Goal: Use online tool/utility: Utilize a website feature to perform a specific function

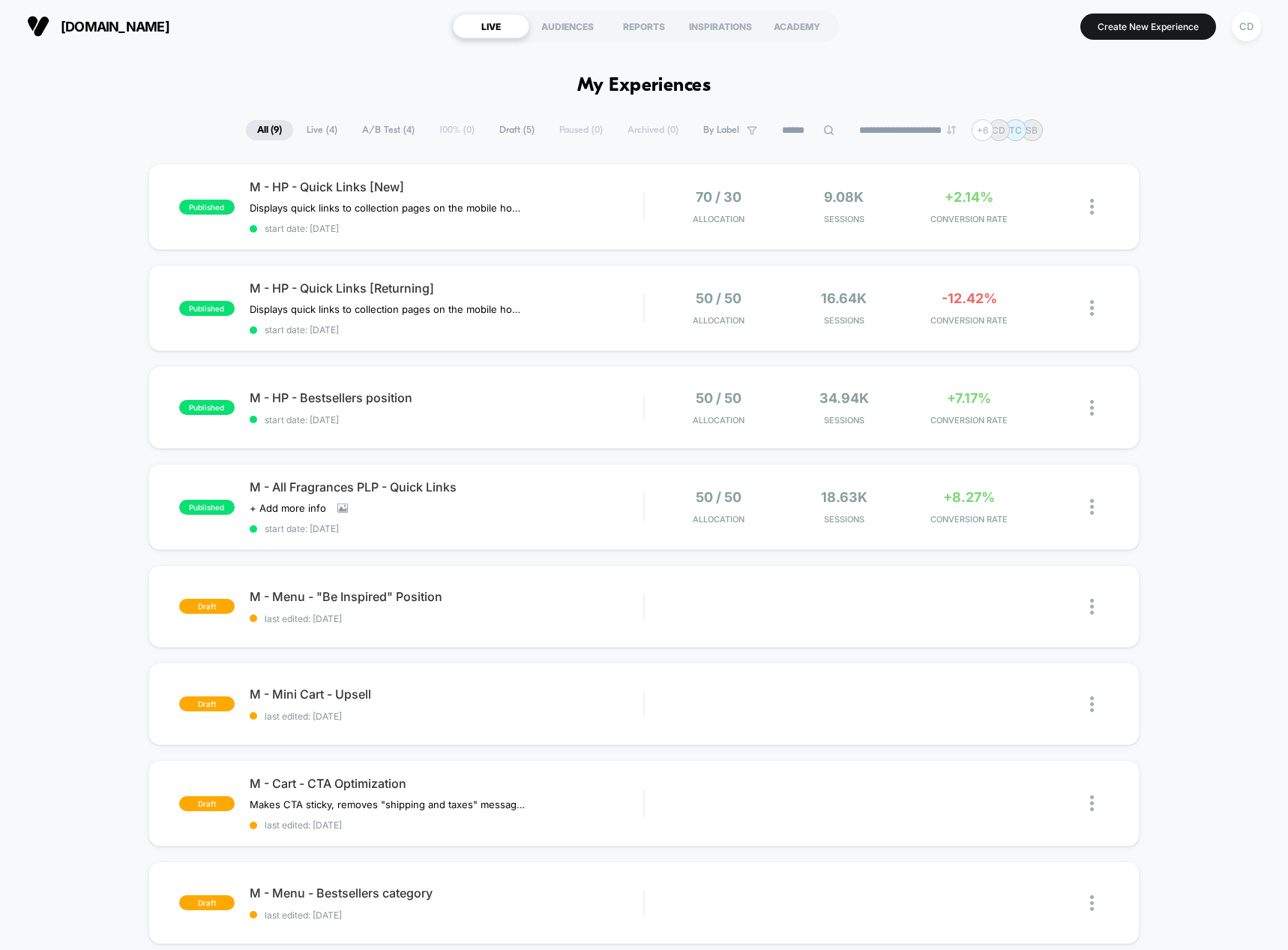
click at [521, 134] on span "Draft ( 5 )" at bounding box center [517, 130] width 57 height 20
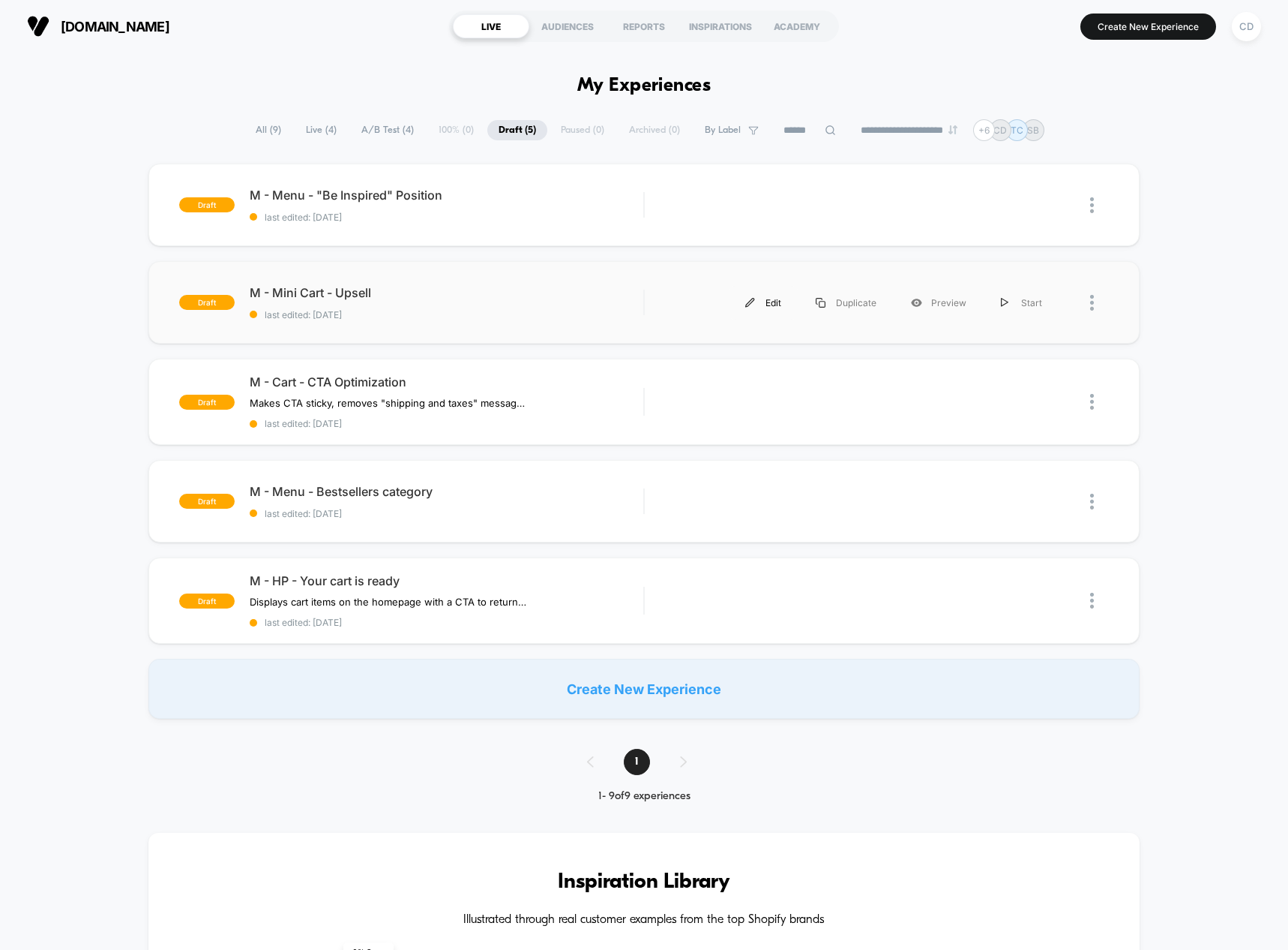
click at [750, 301] on img at bounding box center [750, 303] width 10 height 10
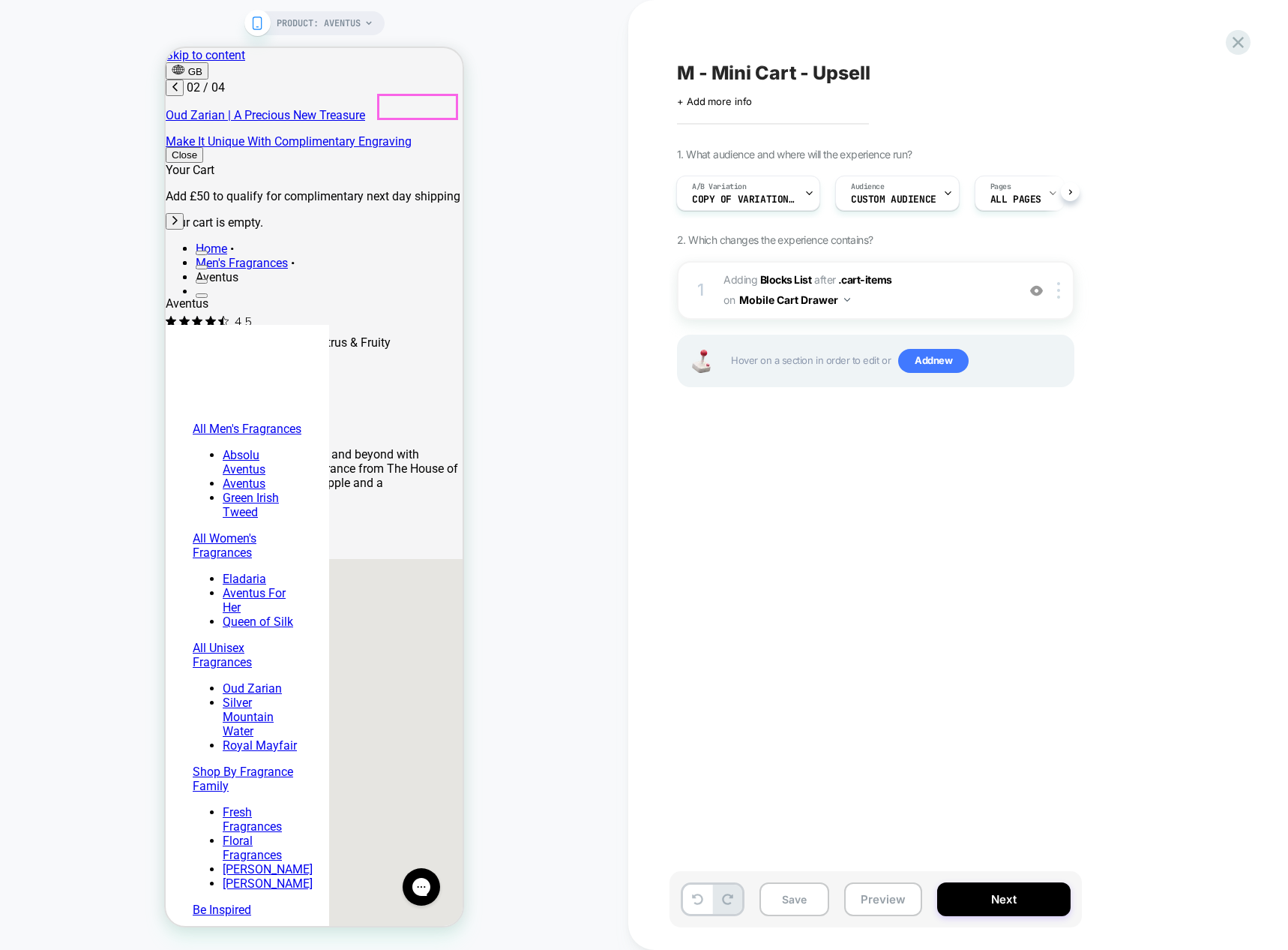
click at [203, 147] on button "Close" at bounding box center [184, 155] width 37 height 16
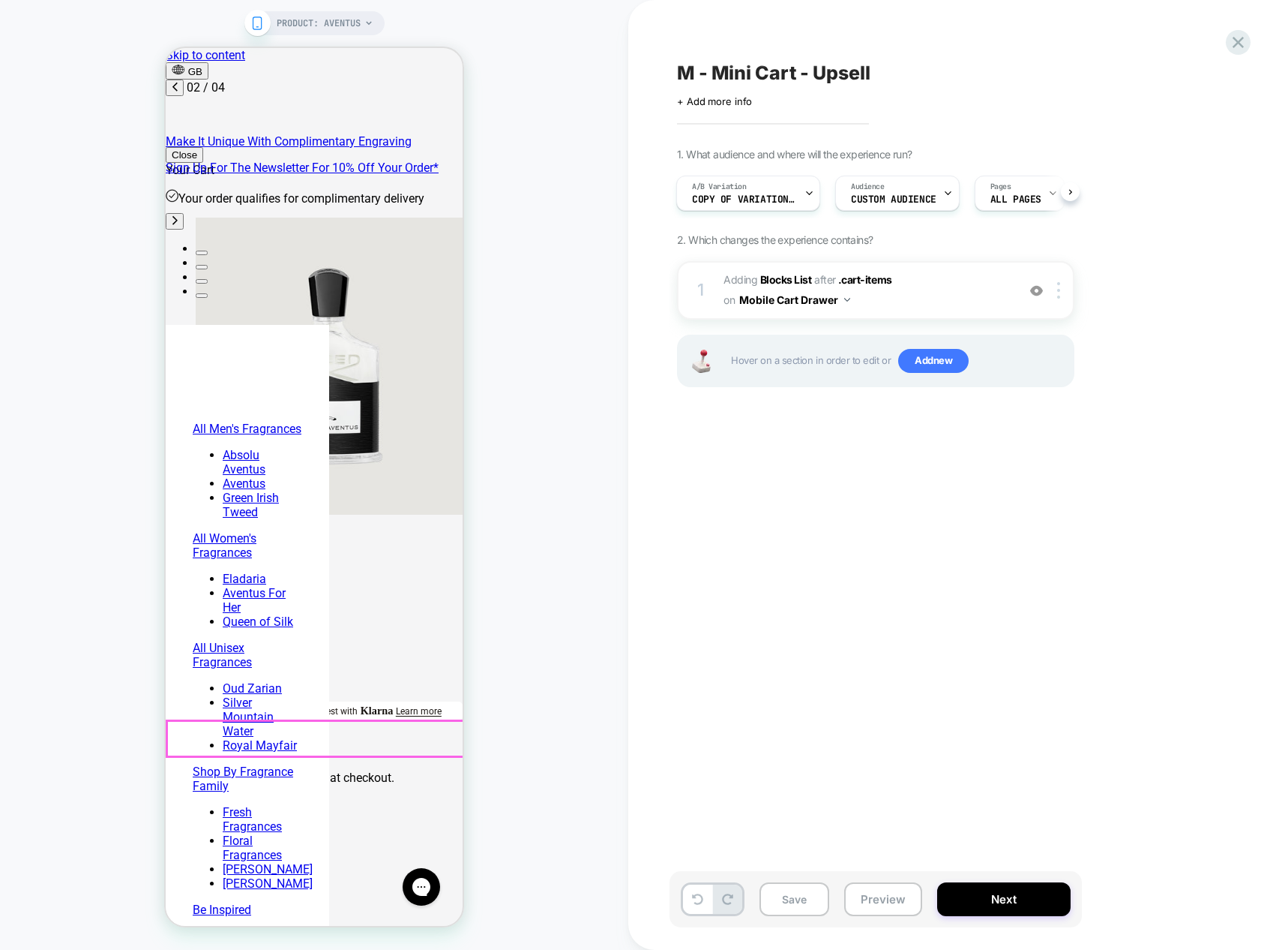
scroll to position [0, 474]
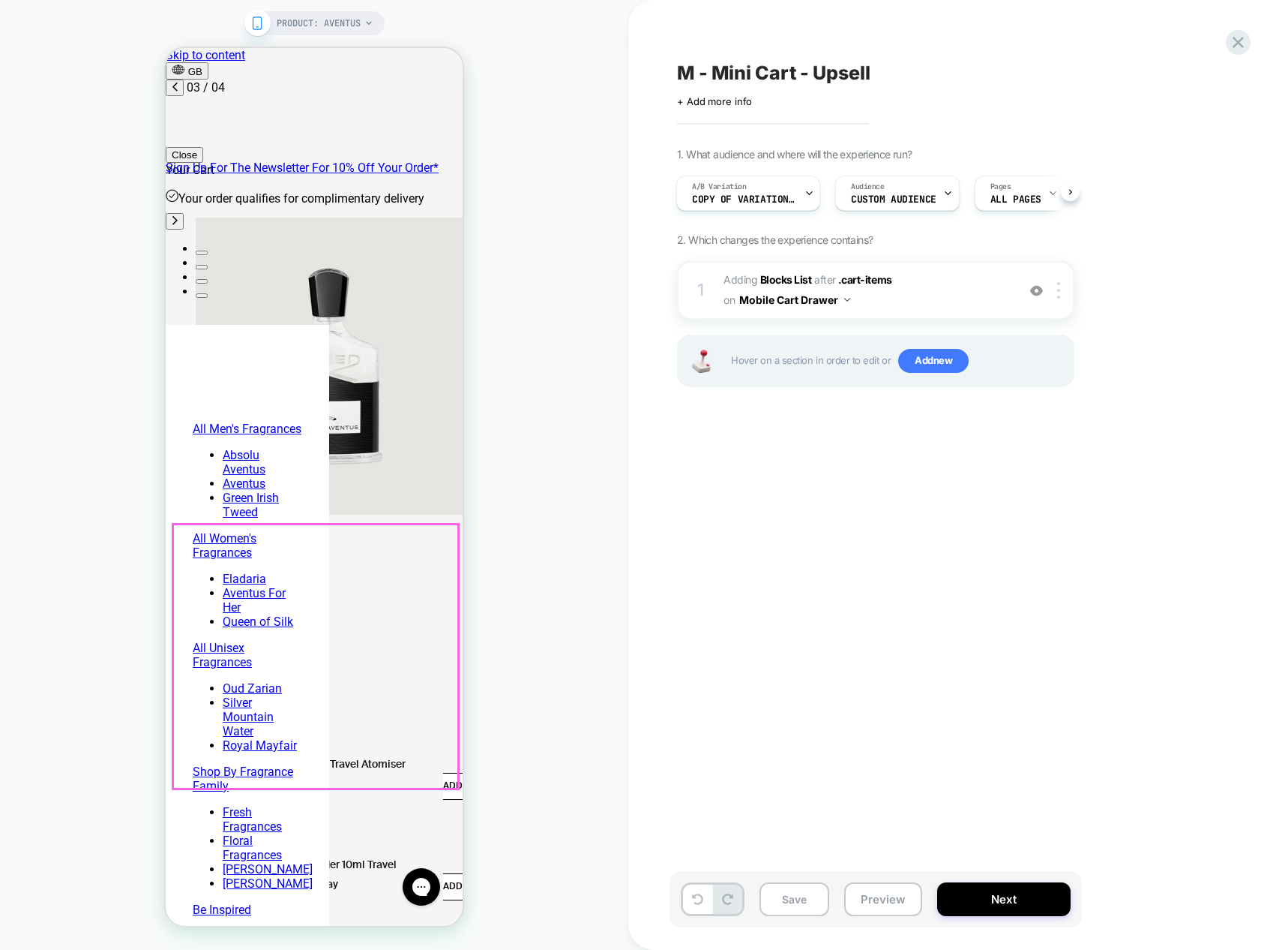
click at [361, 690] on div "You May Also Like Aventus 10ml Travel Atomiser Spray £55 ADD Aventus For Her 10…" at bounding box center [314, 867] width 297 height 356
click at [222, 740] on div at bounding box center [210, 784] width 90 height 90
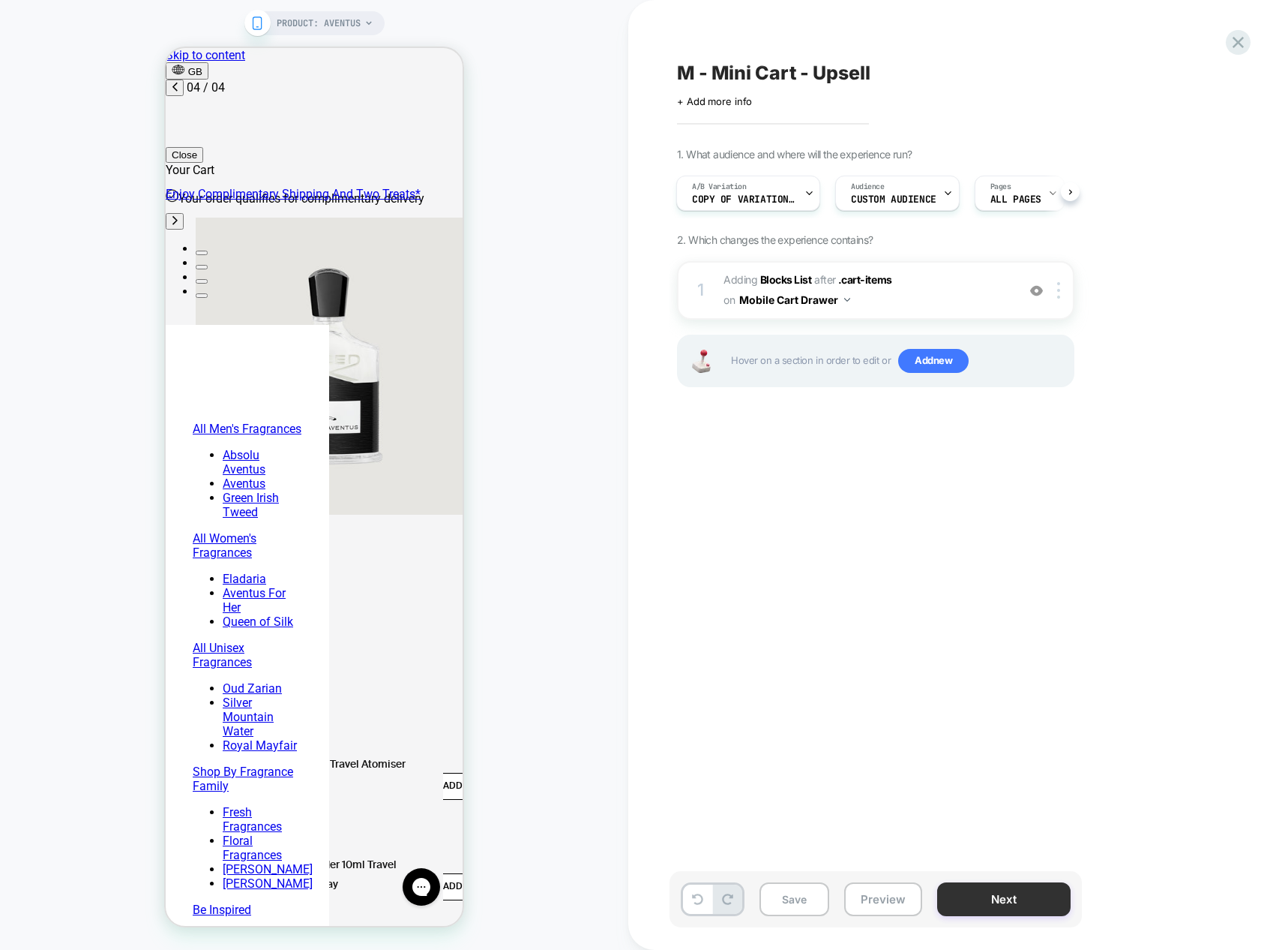
click at [1003, 897] on button "Next" at bounding box center [1004, 899] width 133 height 34
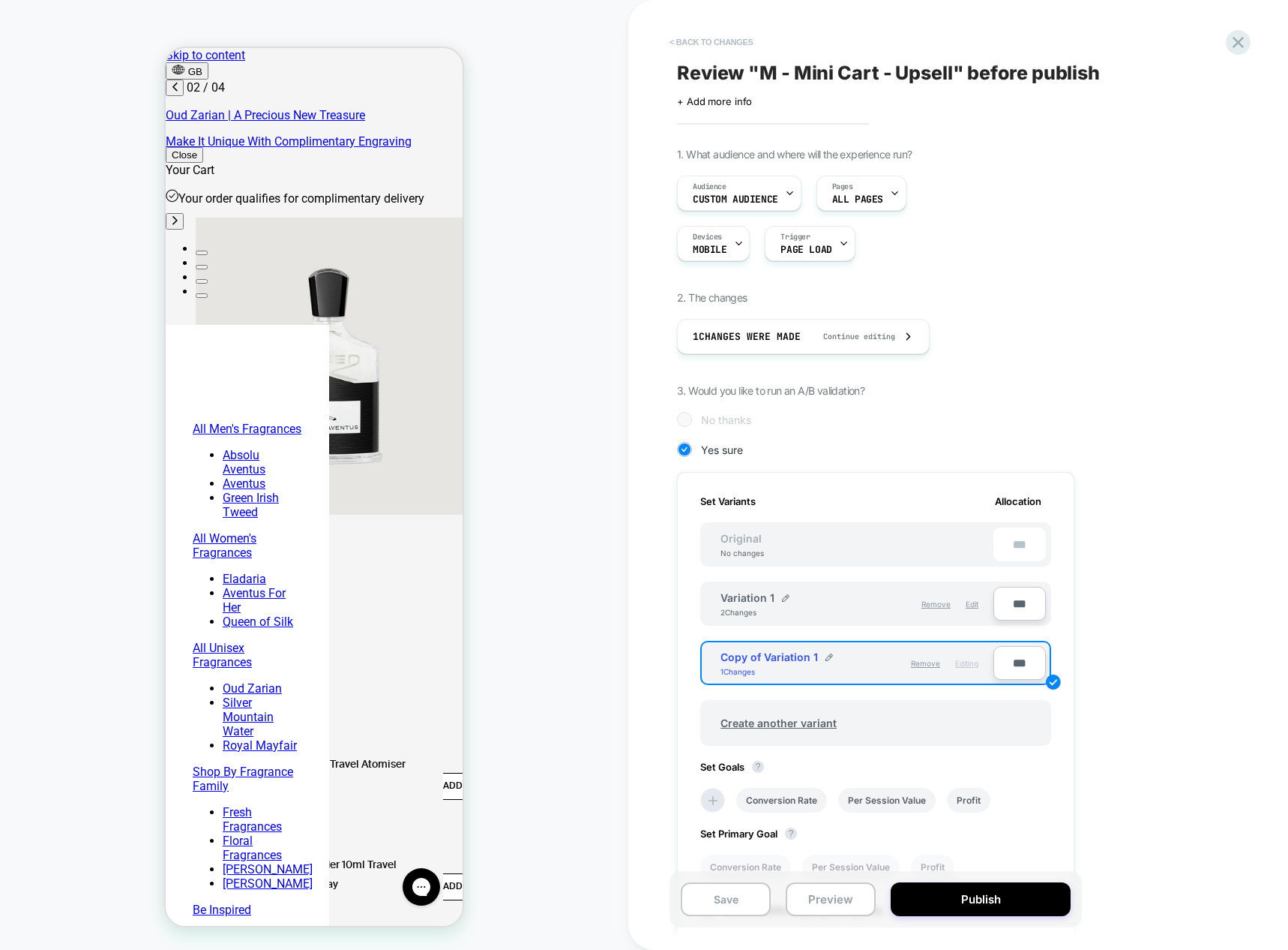
scroll to position [0, 237]
click at [690, 43] on button "< Back to changes" at bounding box center [711, 42] width 99 height 24
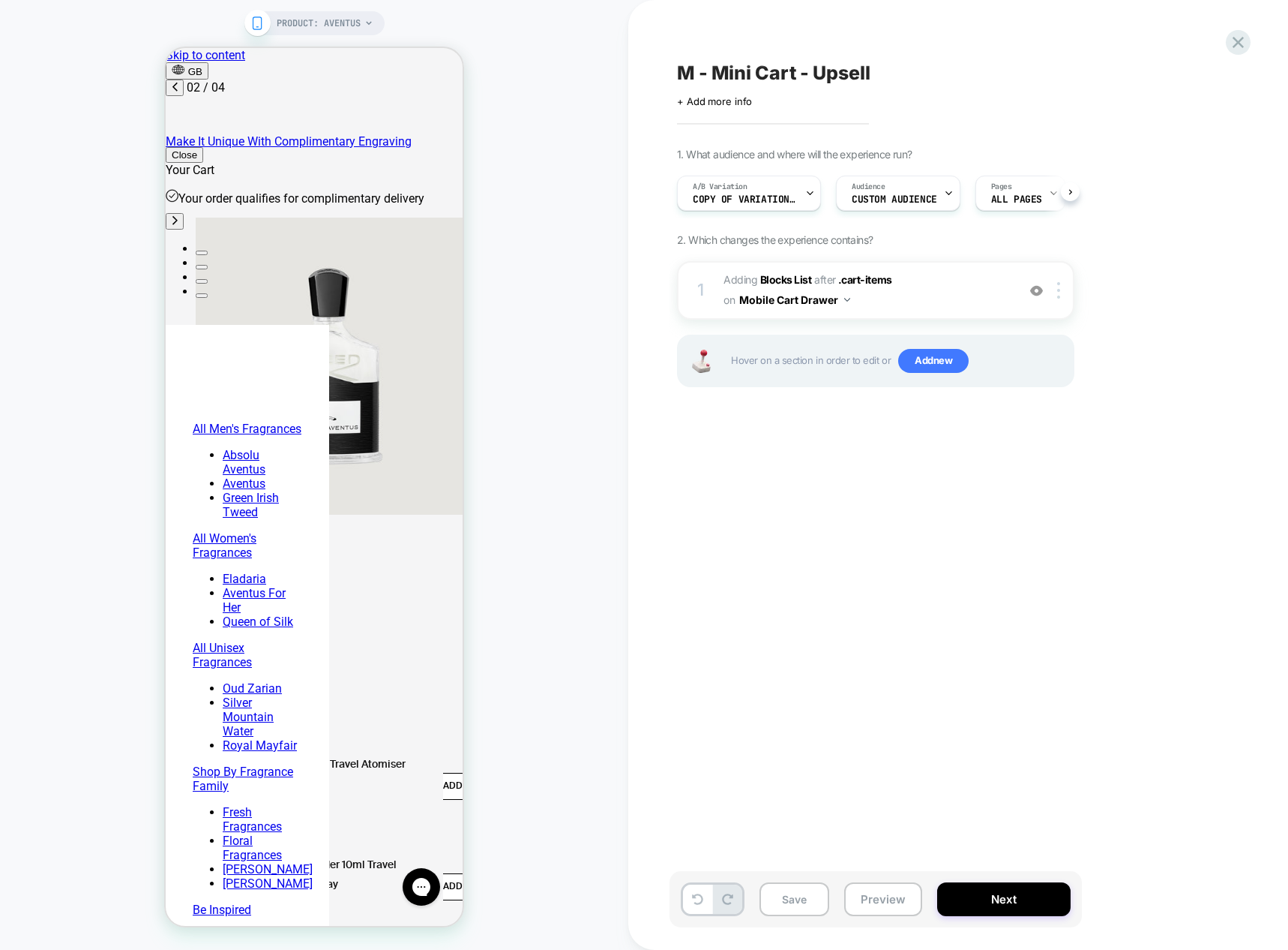
scroll to position [0, 1]
click at [1037, 293] on img at bounding box center [1036, 290] width 13 height 13
click at [1062, 291] on div at bounding box center [1061, 290] width 24 height 17
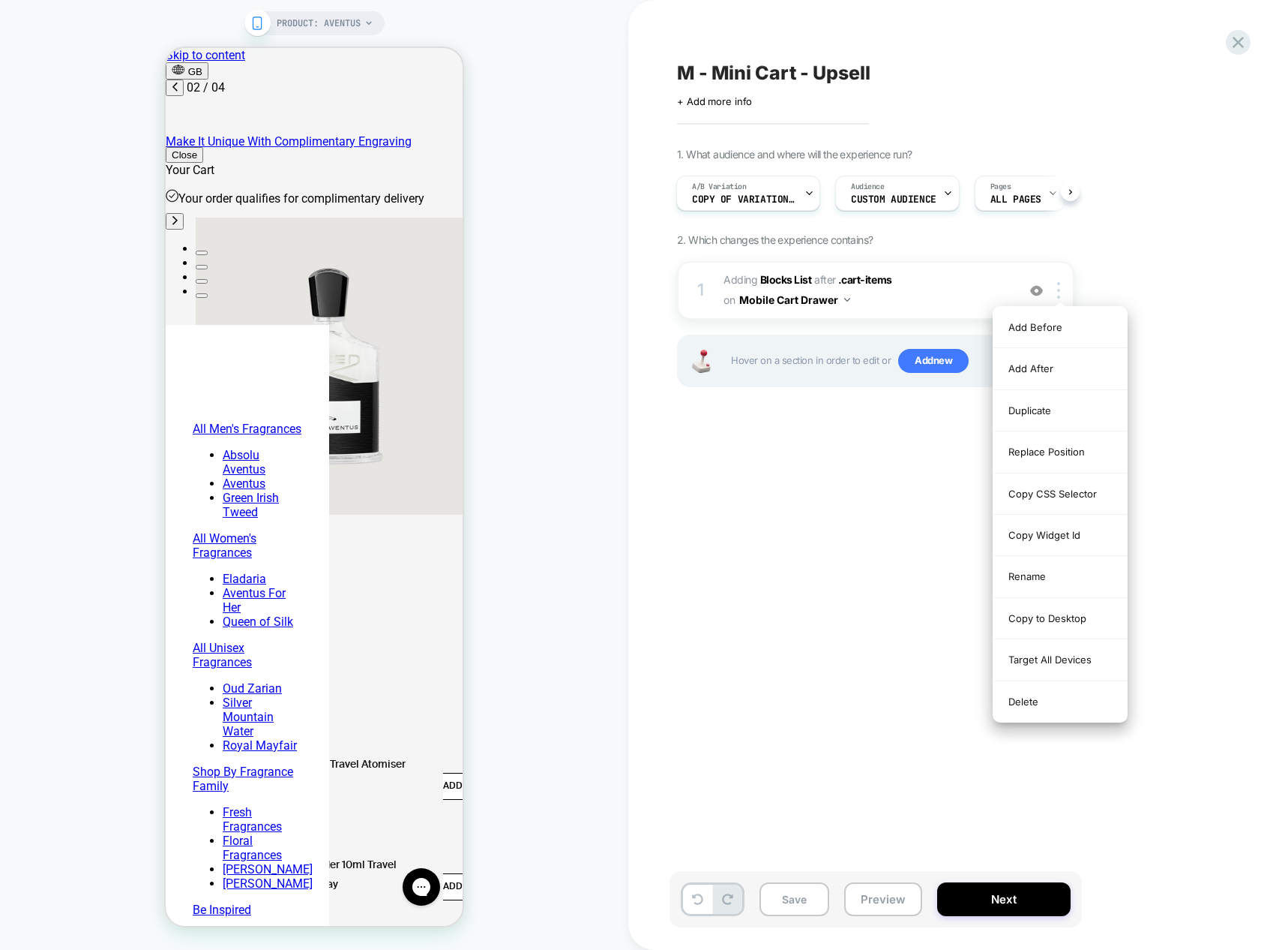
click at [1168, 251] on div "1. What audience and where will the experience run? A/B Variation Copy of Varia…" at bounding box center [950, 286] width 548 height 277
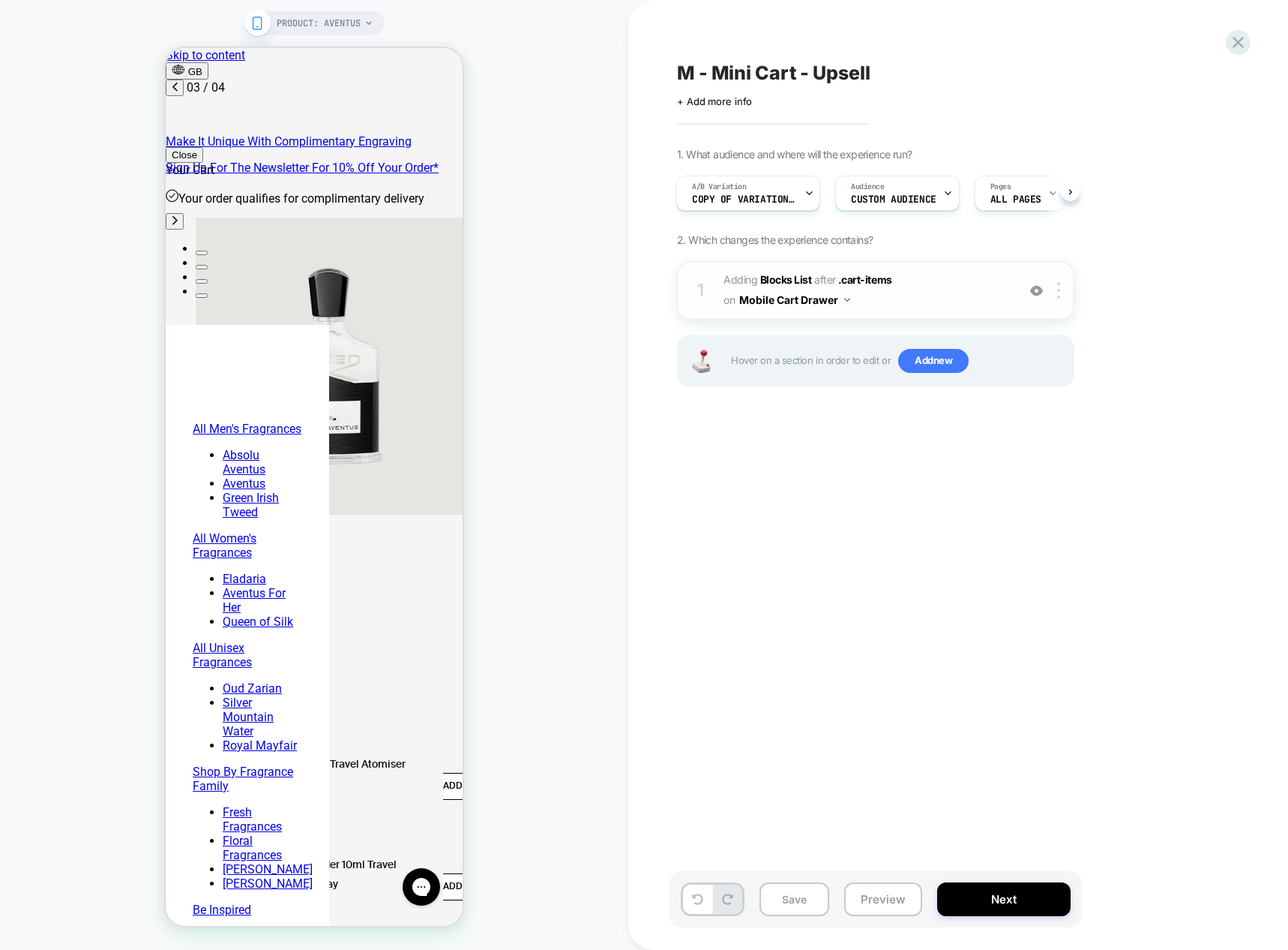
scroll to position [0, 474]
click at [902, 289] on span "#_loomi_addon_1754925287382 Adding Blocks List AFTER .cart-items .cart-items on…" at bounding box center [866, 290] width 285 height 41
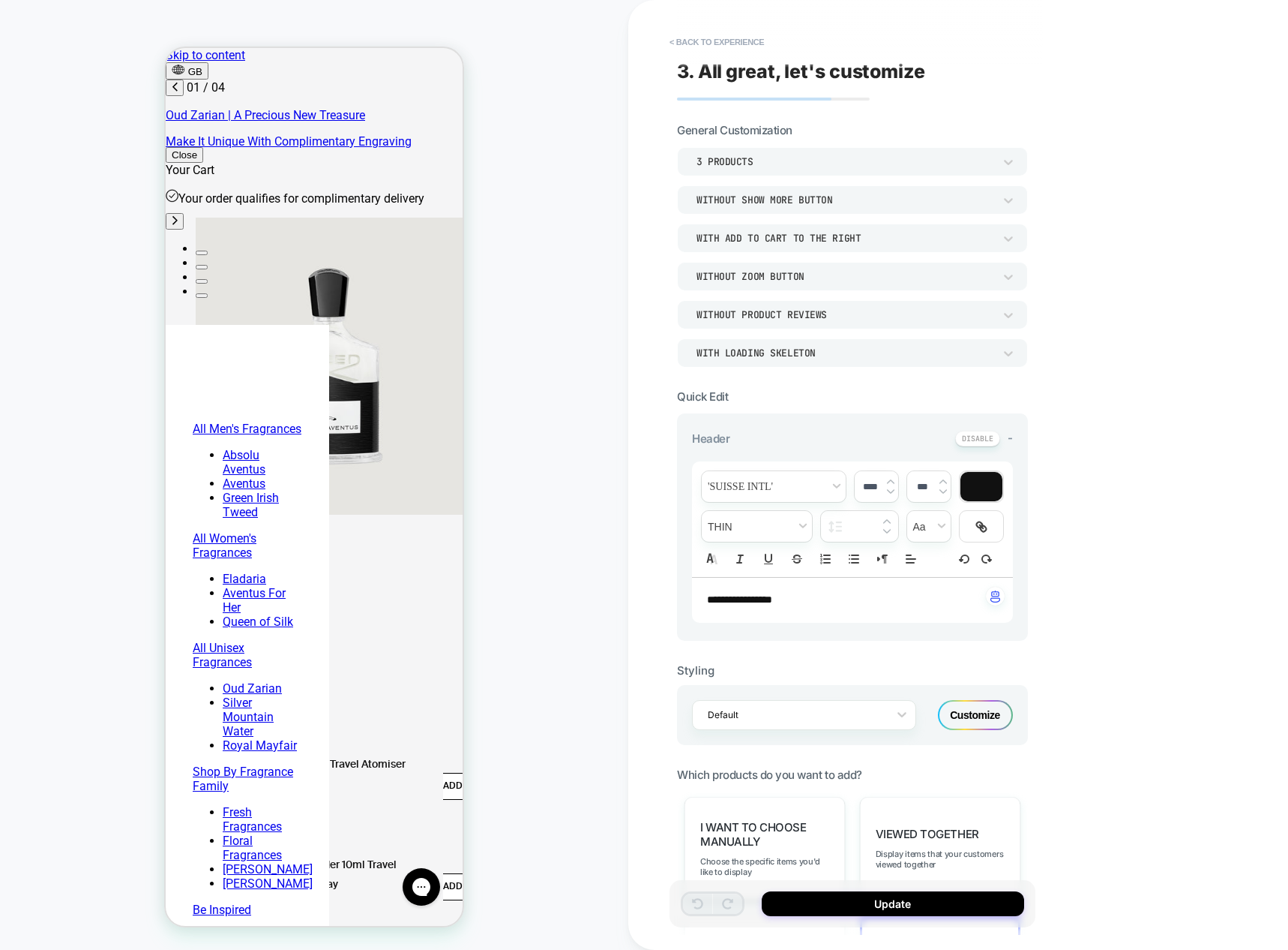
scroll to position [0, 0]
click at [1001, 161] on icon at bounding box center [1009, 162] width 15 height 15
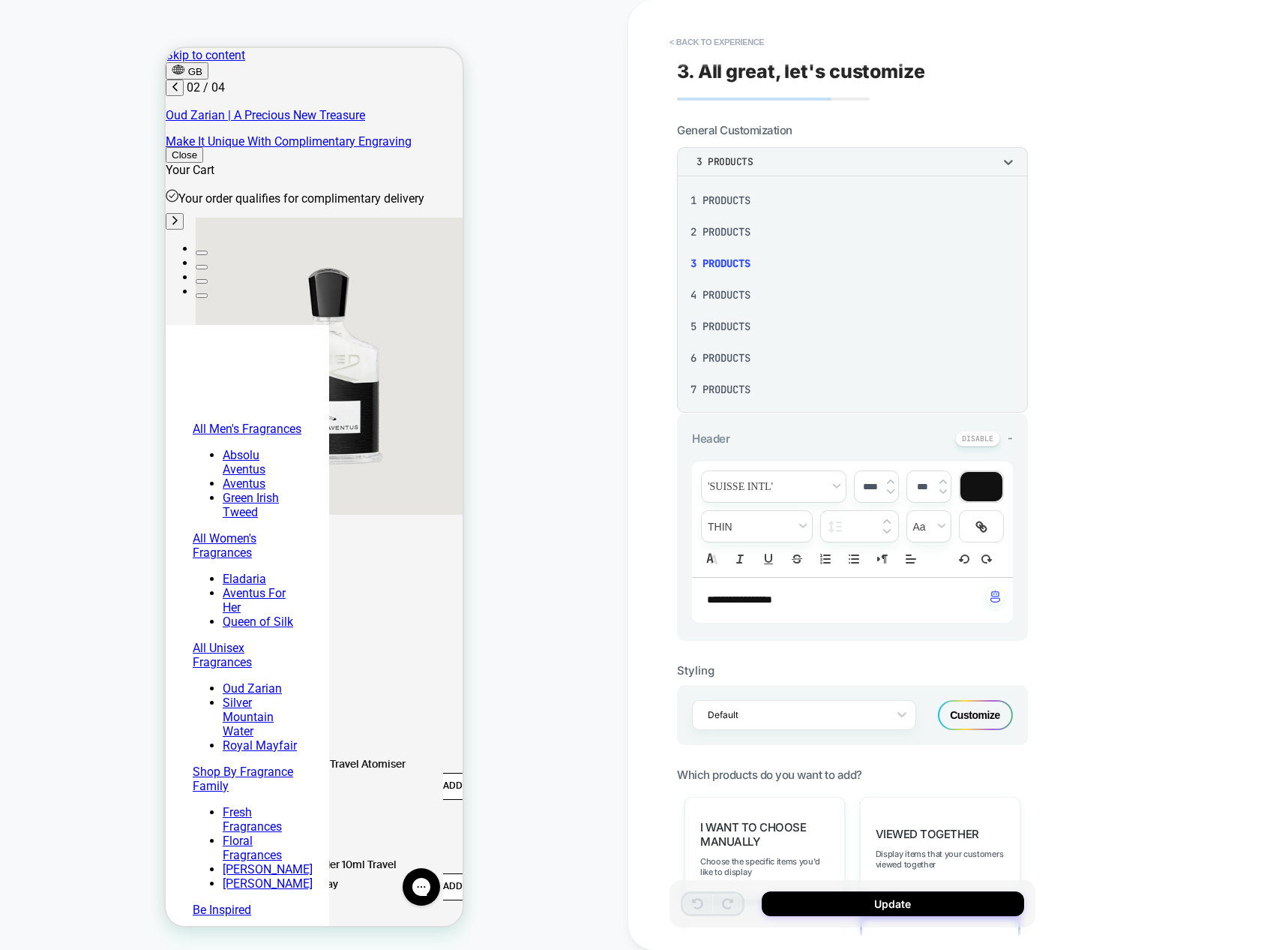
click at [713, 229] on div "2 Products" at bounding box center [852, 231] width 339 height 31
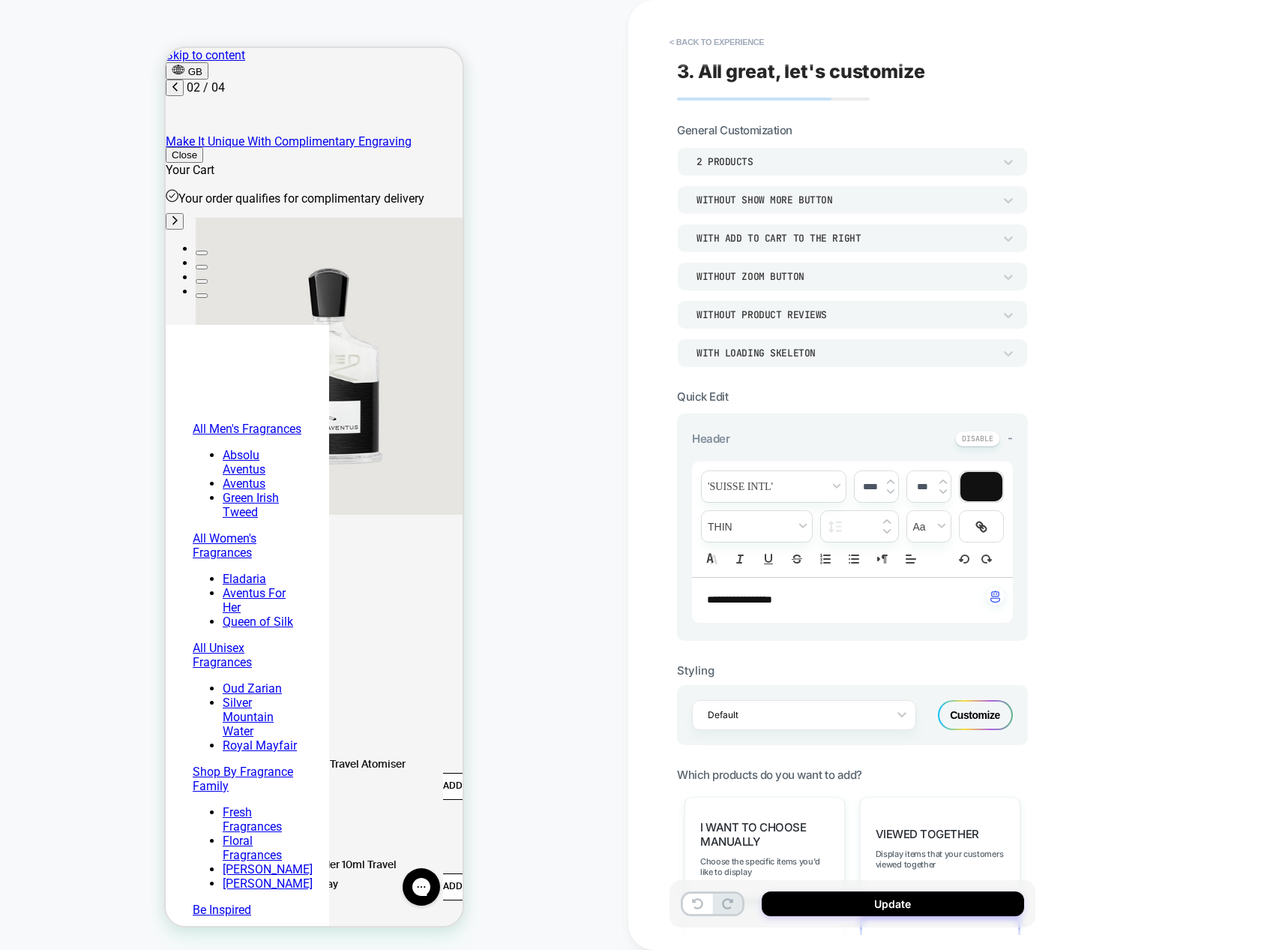
click at [1096, 213] on div "**********" at bounding box center [958, 475] width 660 height 950
click at [1006, 198] on icon at bounding box center [1009, 200] width 15 height 15
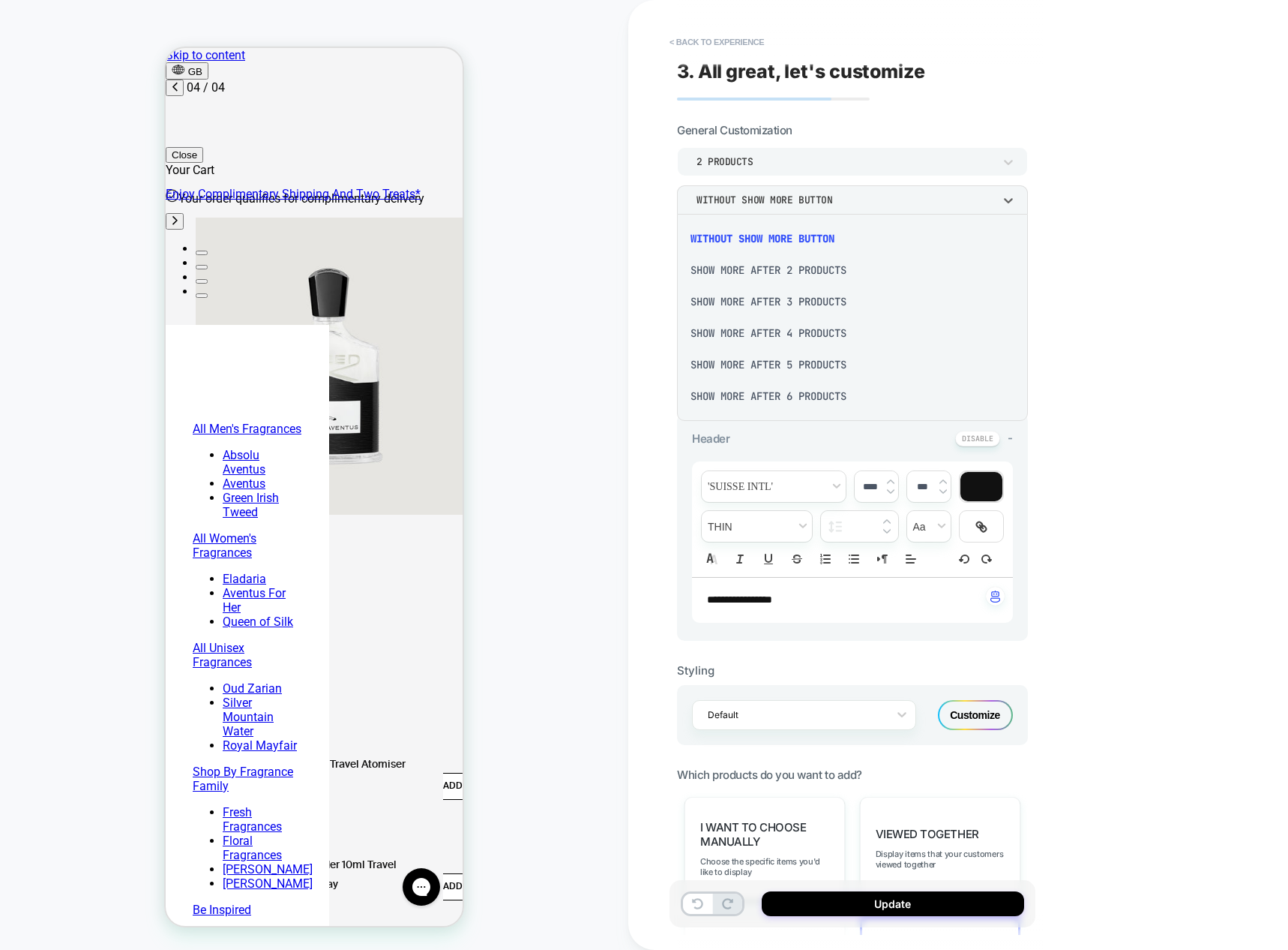
click at [821, 276] on div "Show more after 2 Products" at bounding box center [852, 269] width 339 height 31
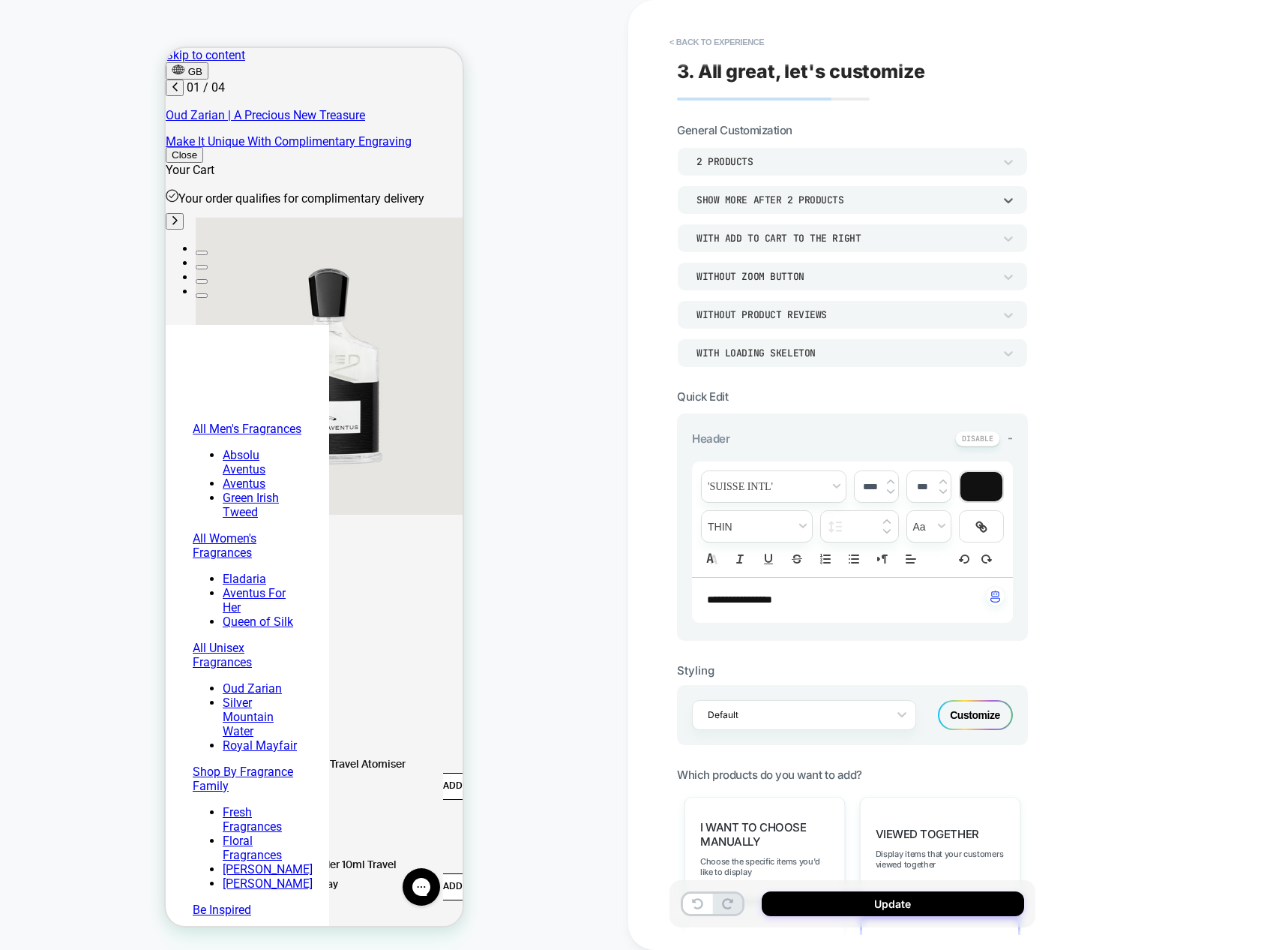
scroll to position [0, 0]
click at [851, 198] on div "Show more after 2 Products" at bounding box center [845, 199] width 297 height 13
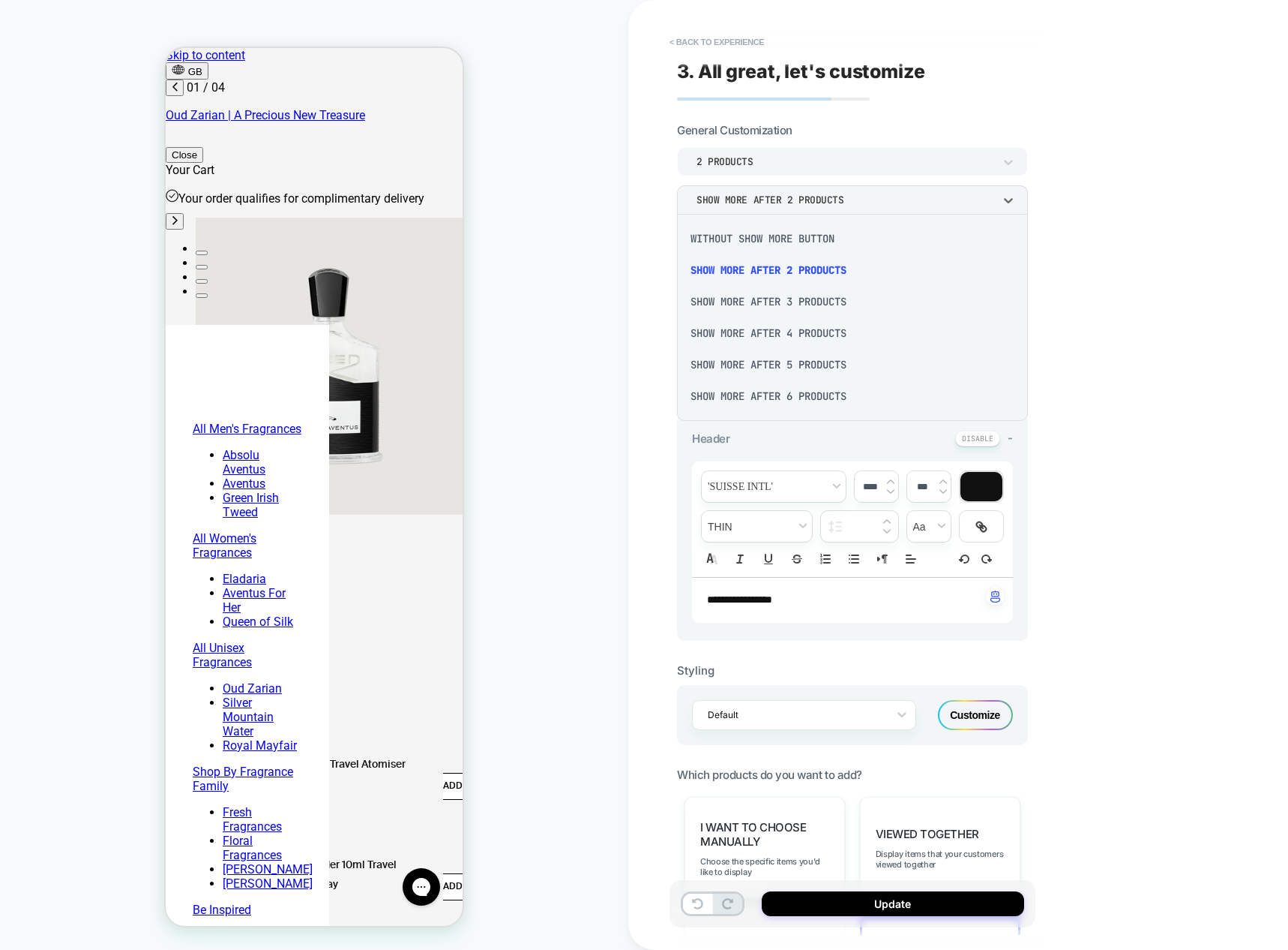
click at [832, 237] on div "Without Show more button" at bounding box center [852, 238] width 339 height 31
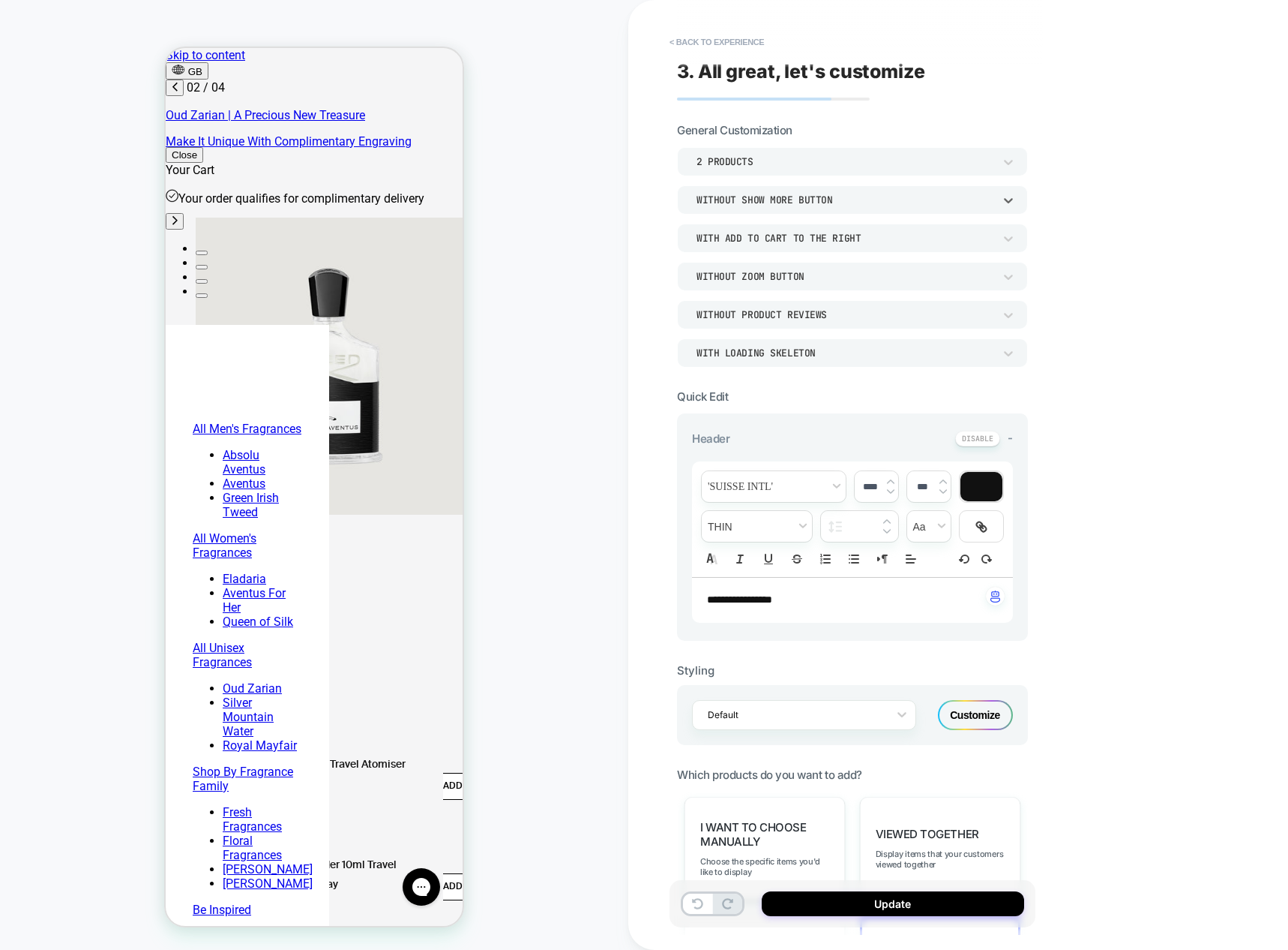
scroll to position [0, 237]
click at [861, 281] on div "Without Zoom Button" at bounding box center [845, 276] width 297 height 13
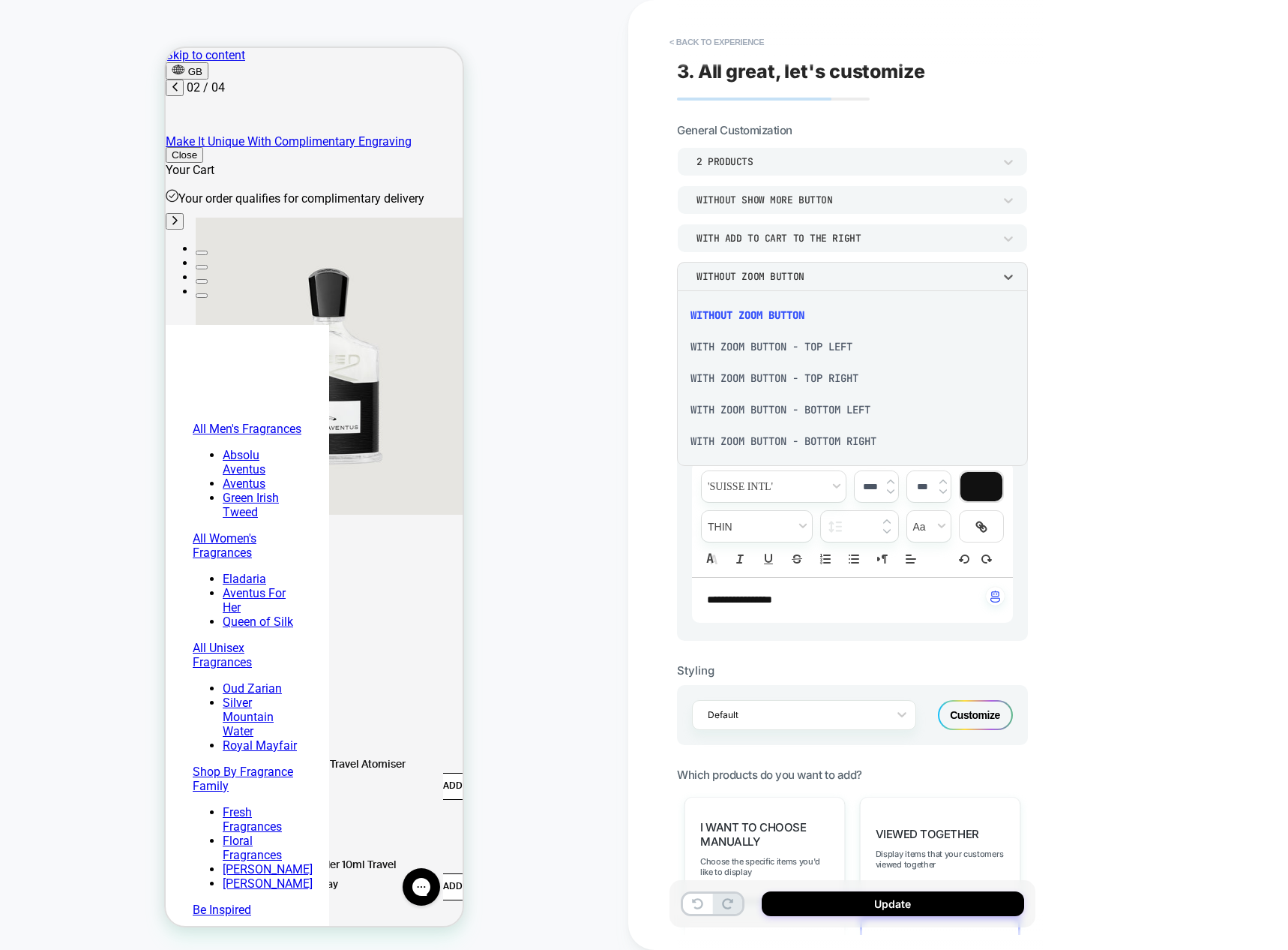
click at [861, 281] on div at bounding box center [644, 475] width 1288 height 950
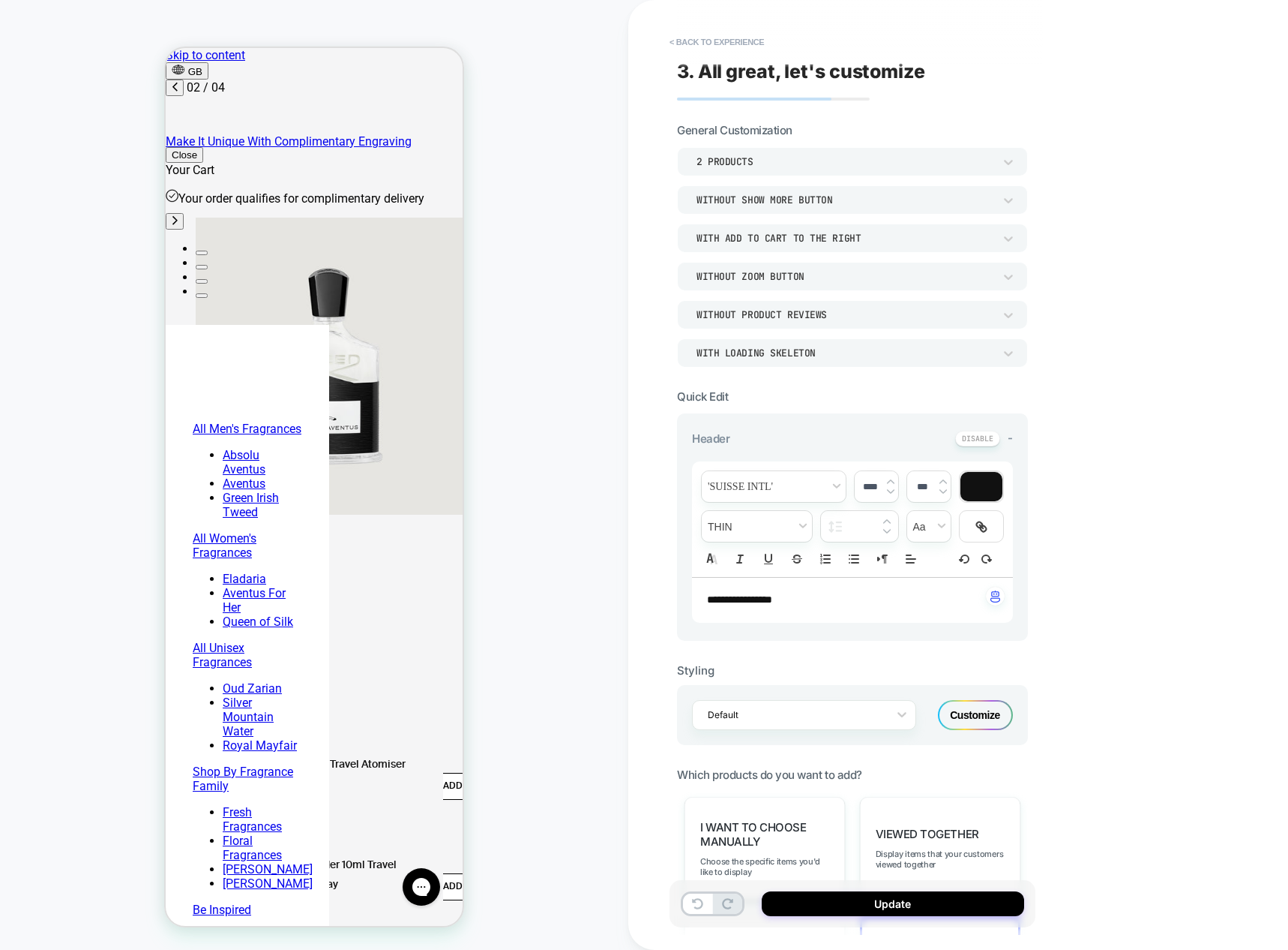
click at [928, 316] on div "Without Product Reviews" at bounding box center [845, 314] width 297 height 13
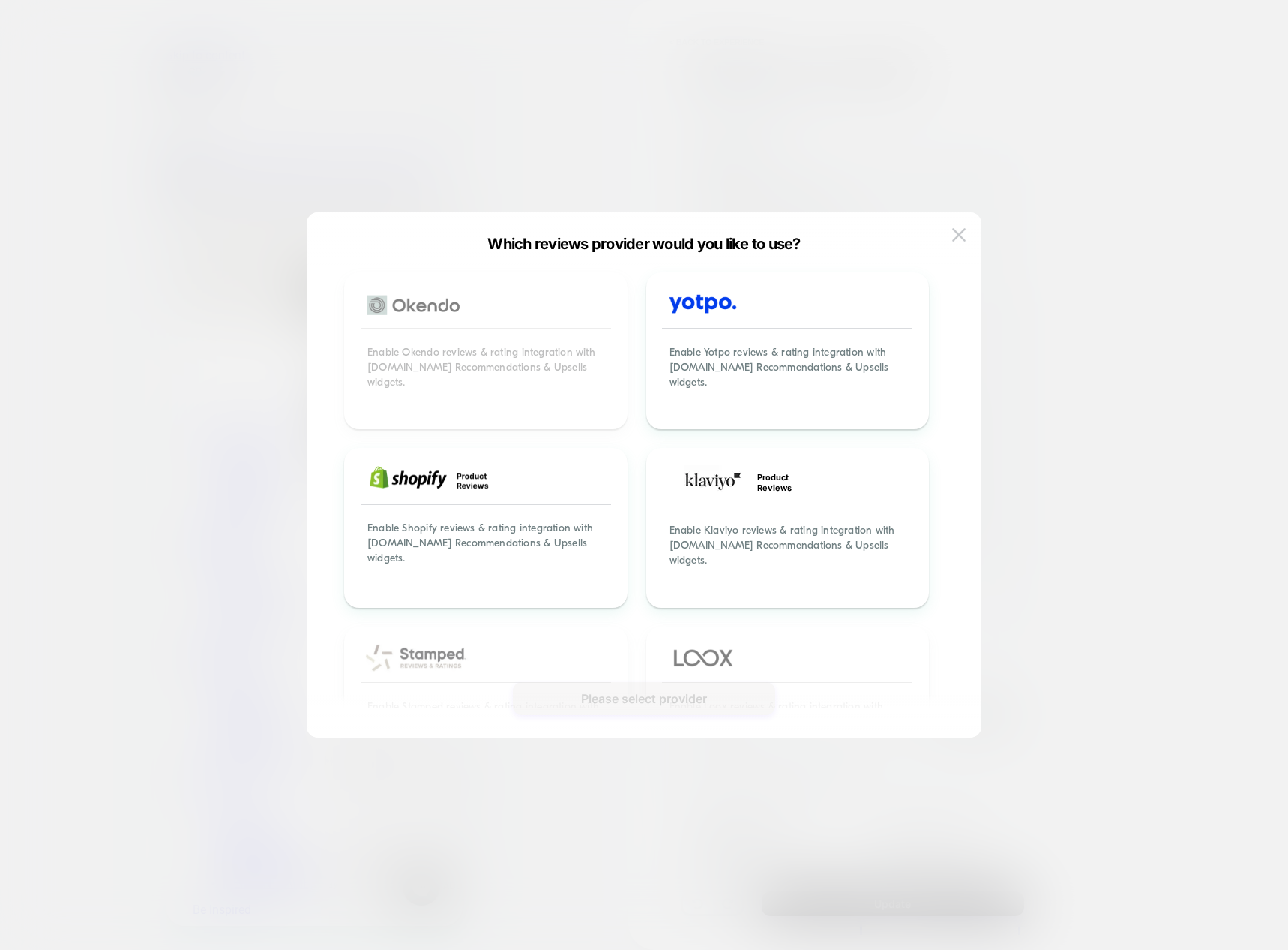
scroll to position [0, 474]
click at [950, 236] on button at bounding box center [959, 235] width 23 height 23
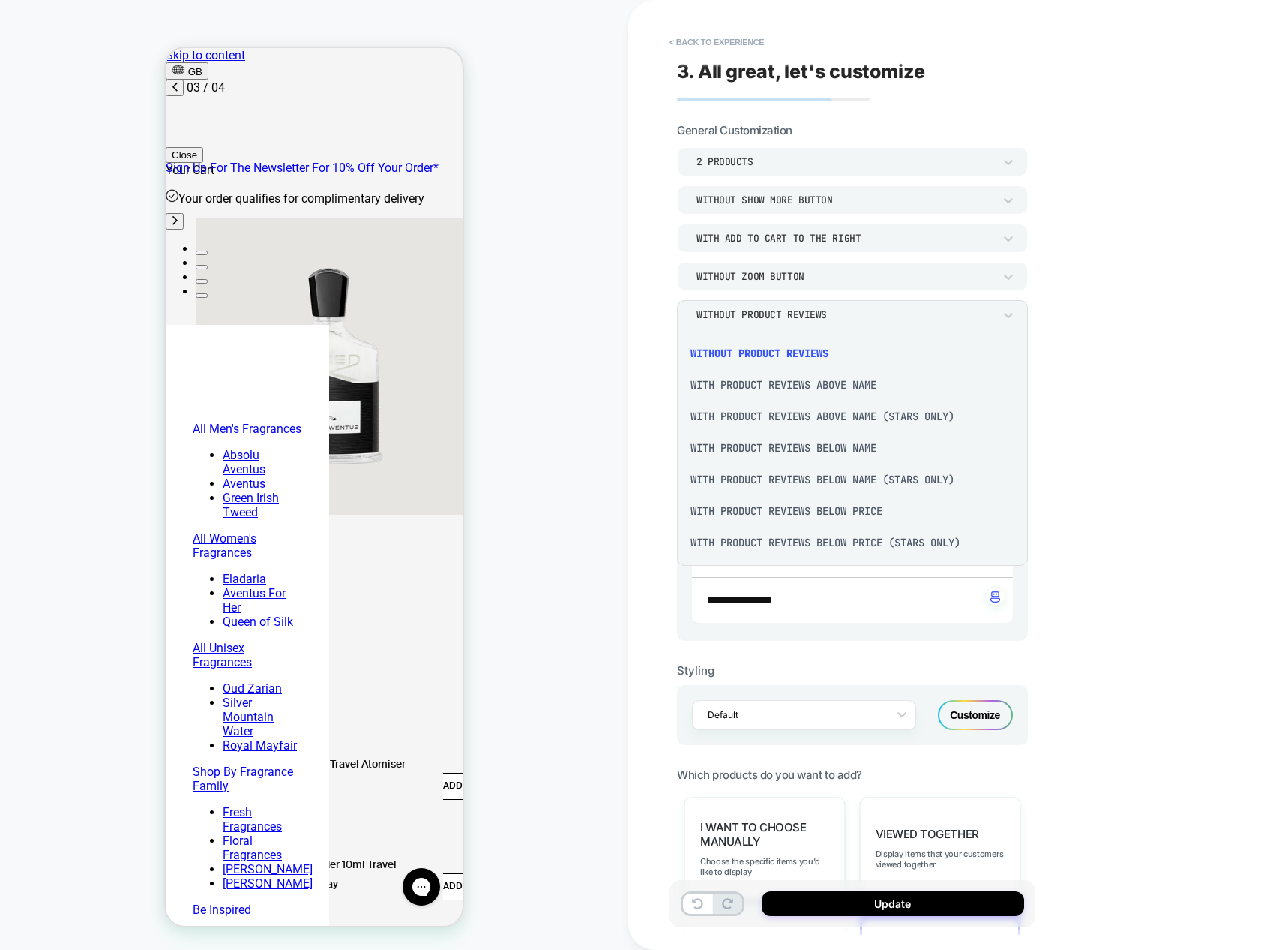
click at [965, 317] on div at bounding box center [644, 475] width 1288 height 950
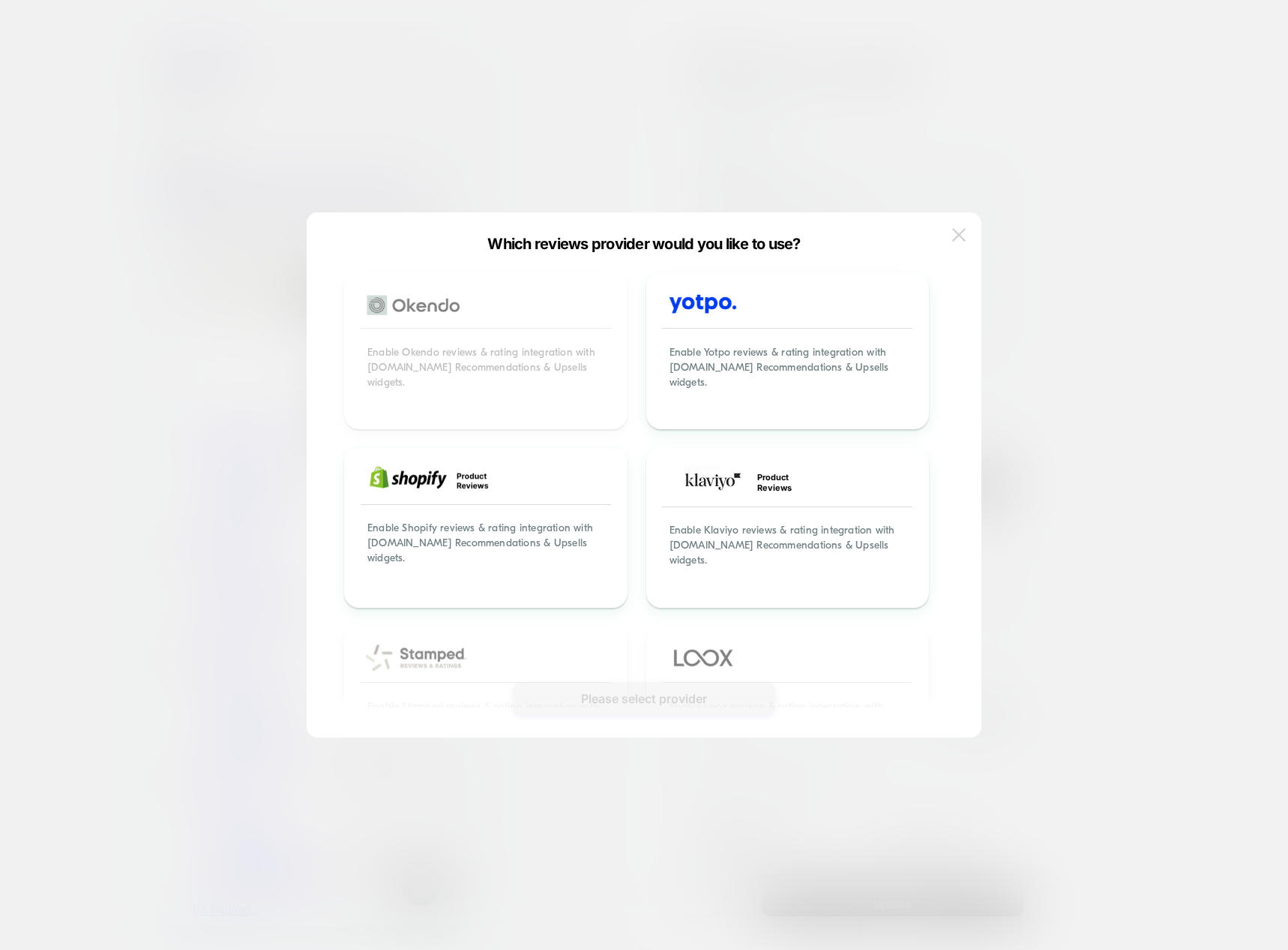
scroll to position [0, 711]
click at [955, 238] on img at bounding box center [959, 234] width 14 height 13
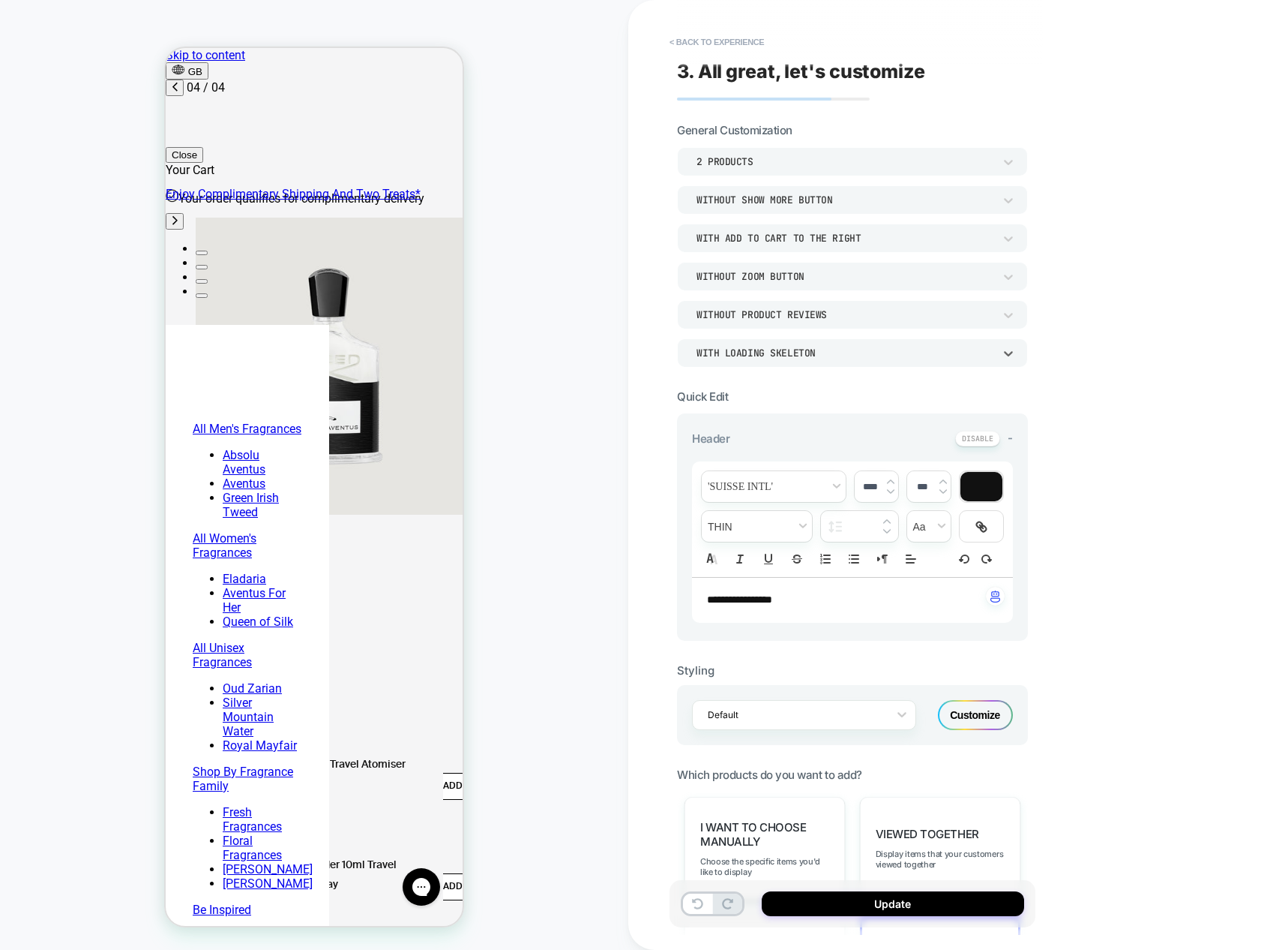
click at [960, 349] on div "WITH LOADING SKELETON" at bounding box center [845, 352] width 297 height 13
click at [960, 349] on div at bounding box center [644, 475] width 1288 height 950
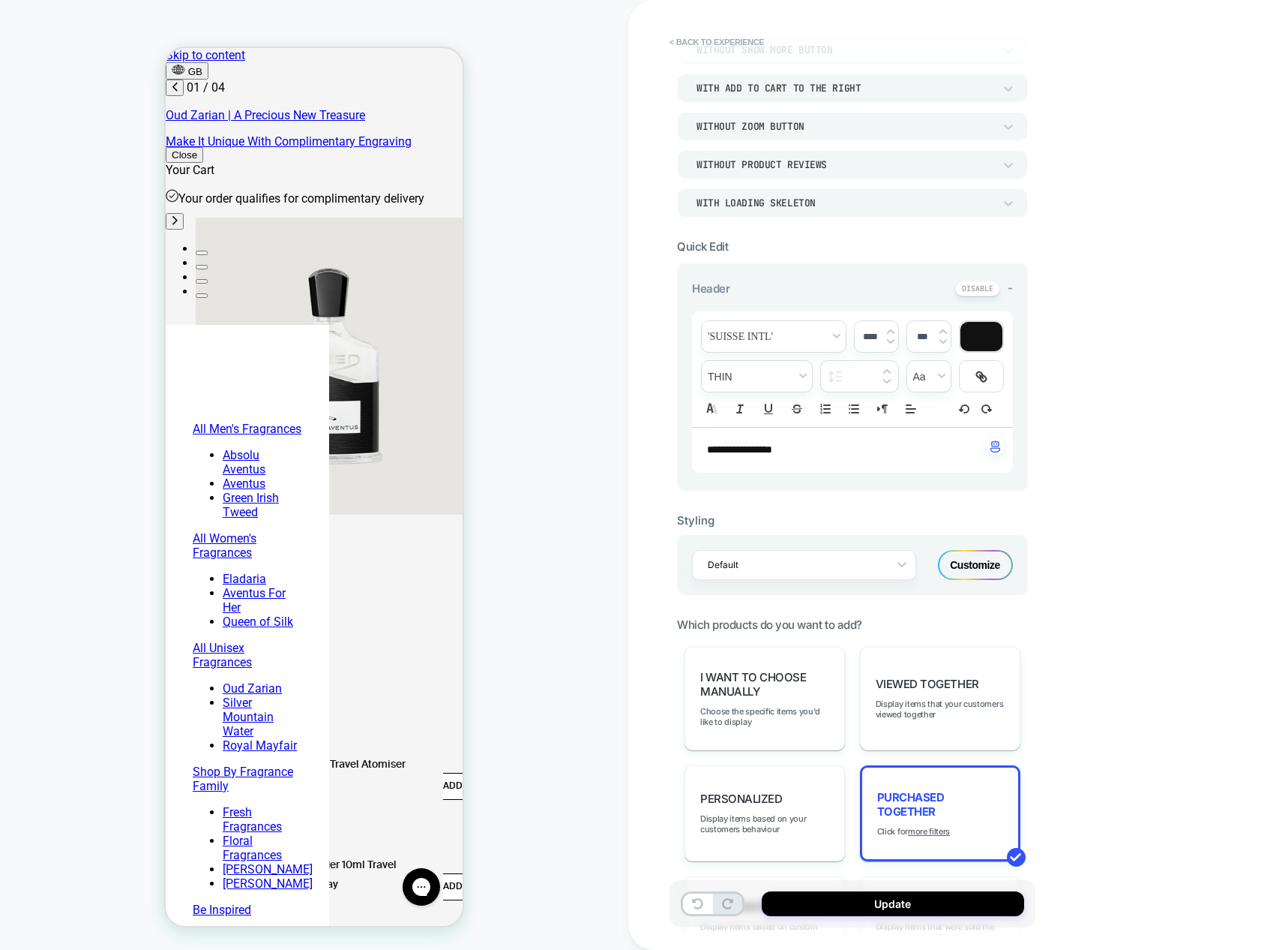
scroll to position [0, 0]
click at [823, 449] on p "**********" at bounding box center [847, 450] width 279 height 15
click at [944, 377] on span "transform" at bounding box center [929, 376] width 44 height 30
click at [924, 402] on span "transform" at bounding box center [929, 405] width 24 height 27
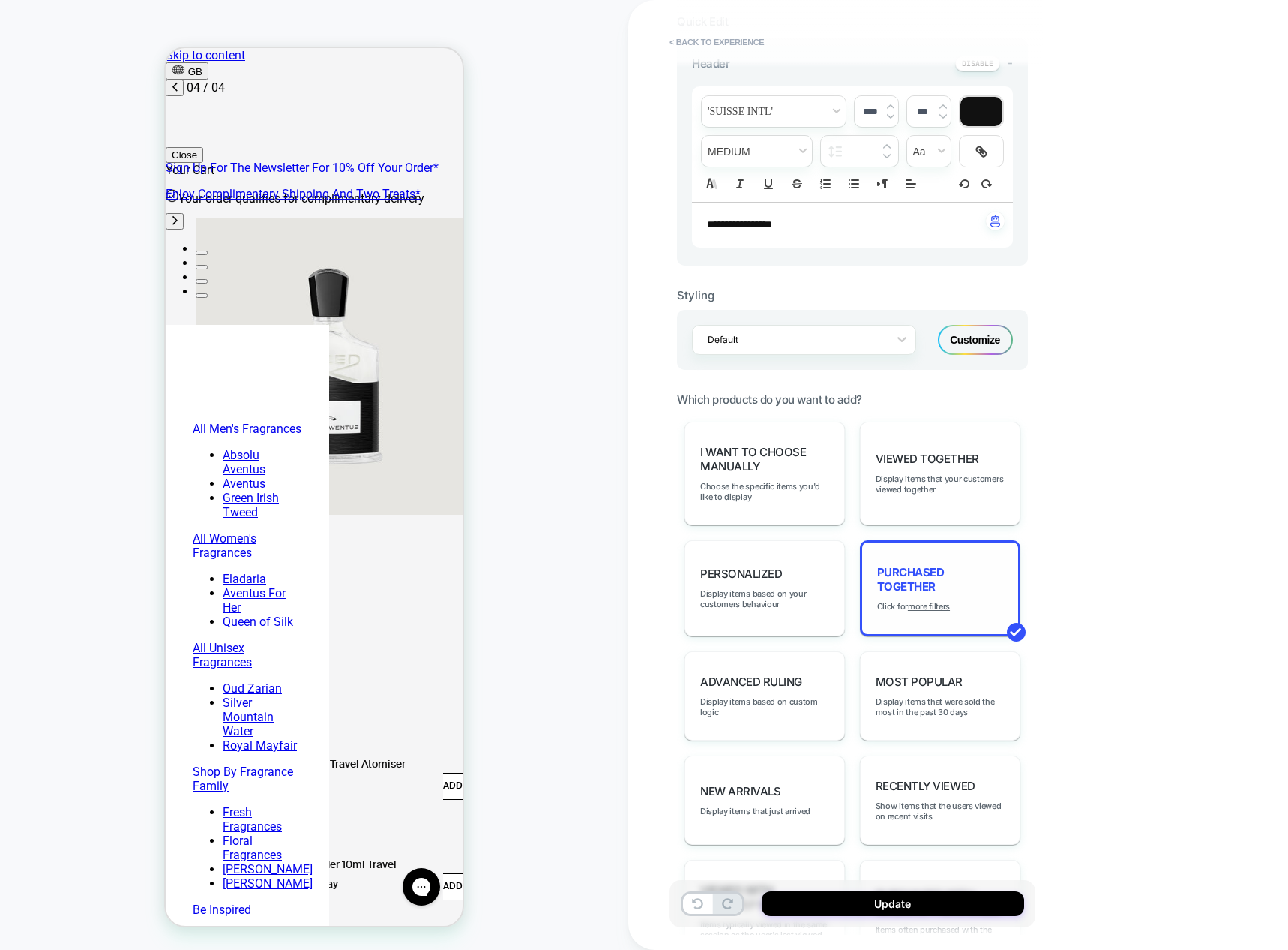
scroll to position [0, 711]
click at [775, 486] on span "Choose the specific items you'd like to display" at bounding box center [765, 491] width 129 height 21
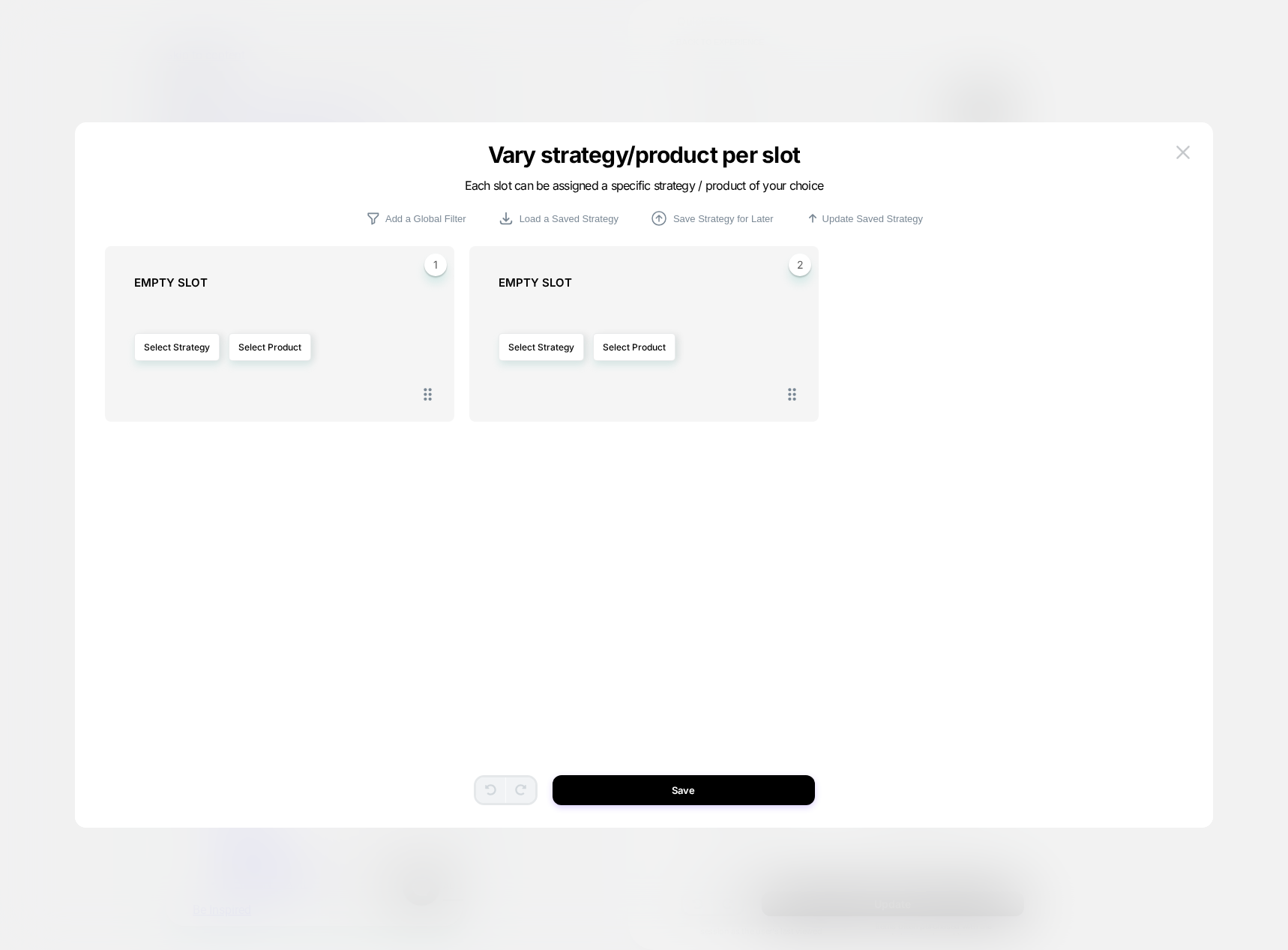
scroll to position [0, 0]
click at [181, 348] on button "Select Strategy" at bounding box center [176, 346] width 85 height 28
click at [341, 471] on div "1 EMPTY SLOT Select Strategy Select Product 2 EMPTY SLOT Select Strategy Select…" at bounding box center [644, 497] width 1079 height 630
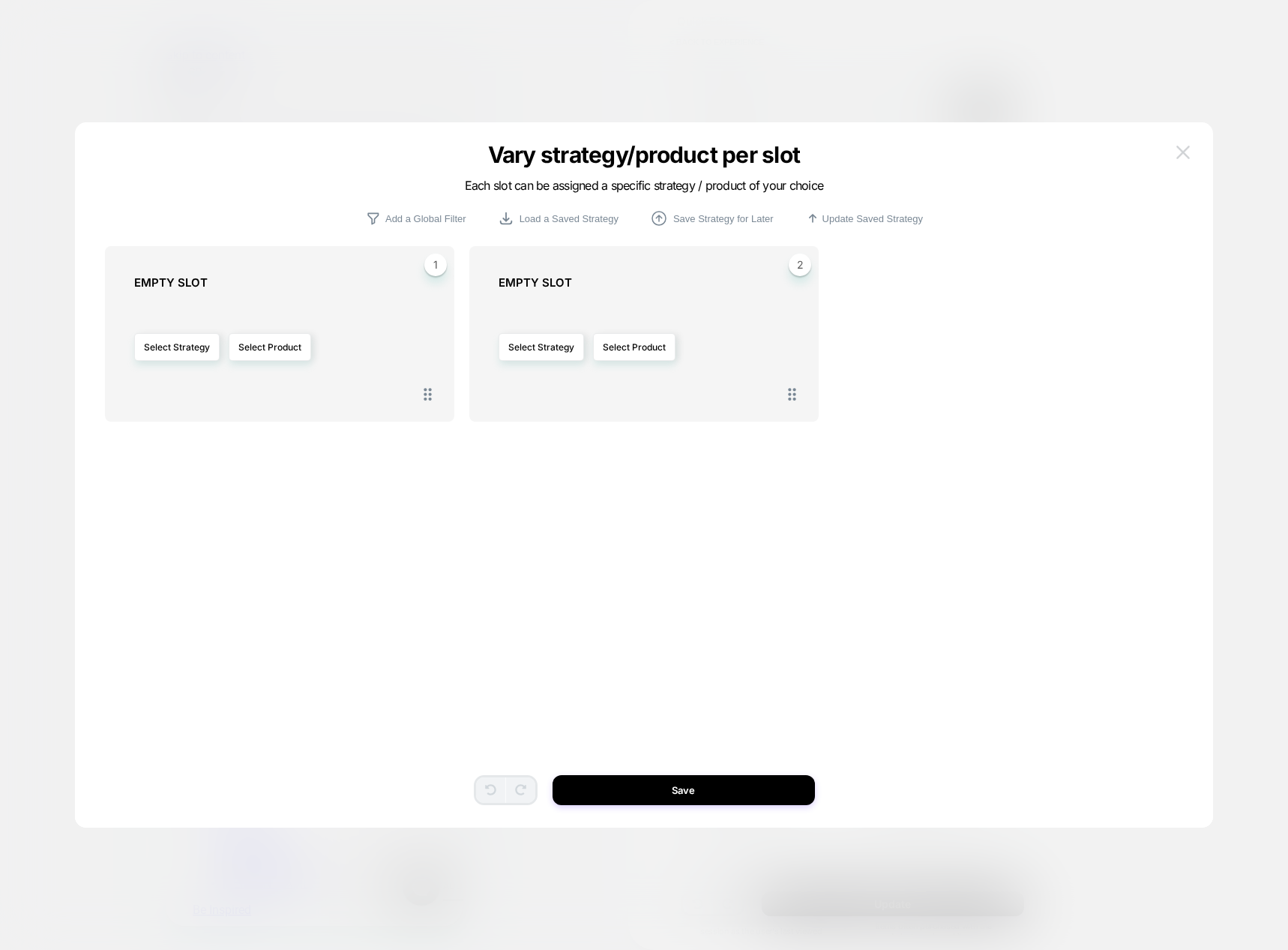
click at [1185, 149] on img at bounding box center [1183, 151] width 14 height 13
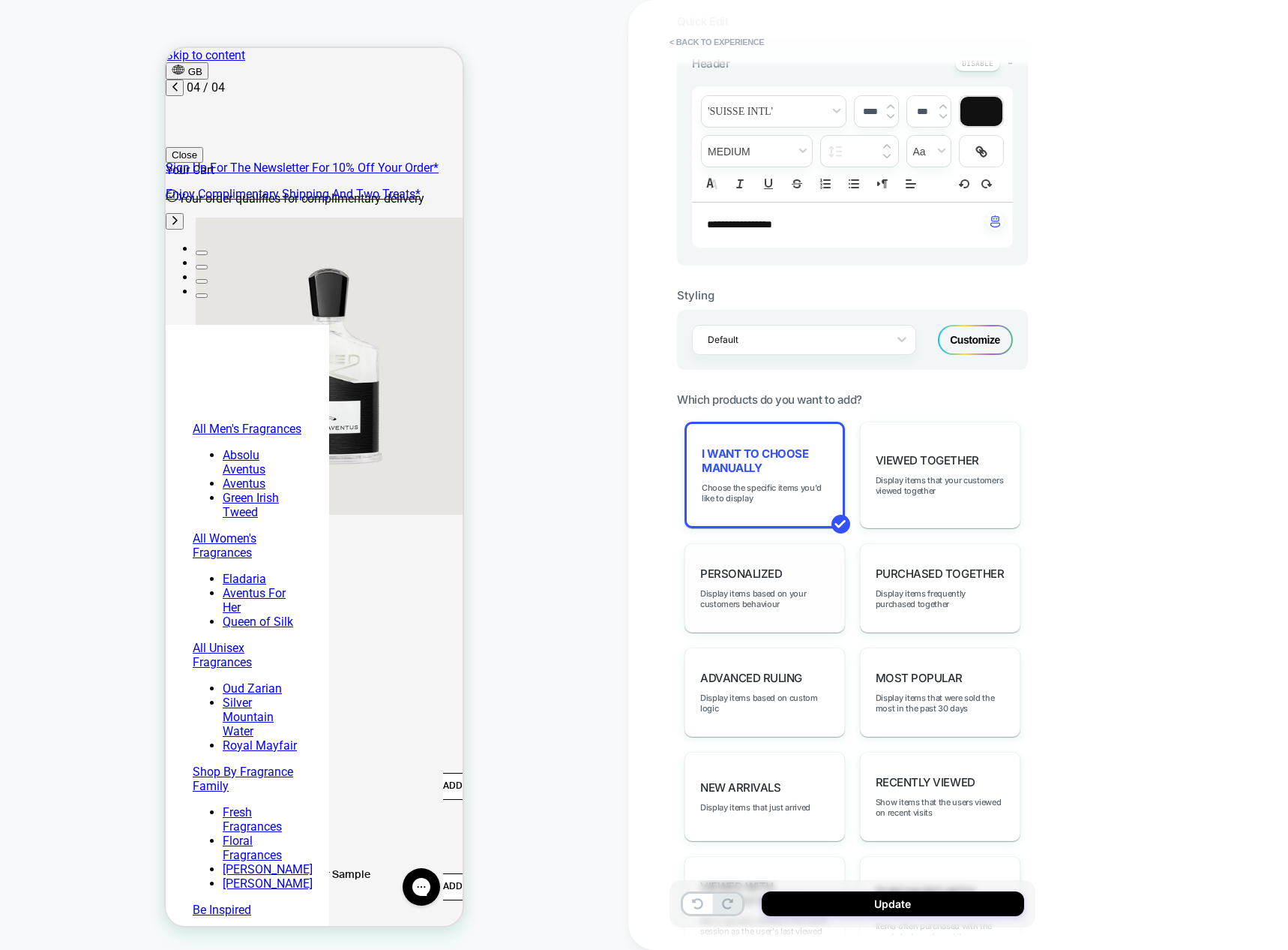
scroll to position [0, 711]
click at [789, 594] on span "Display items based on your customers behaviour" at bounding box center [765, 599] width 129 height 21
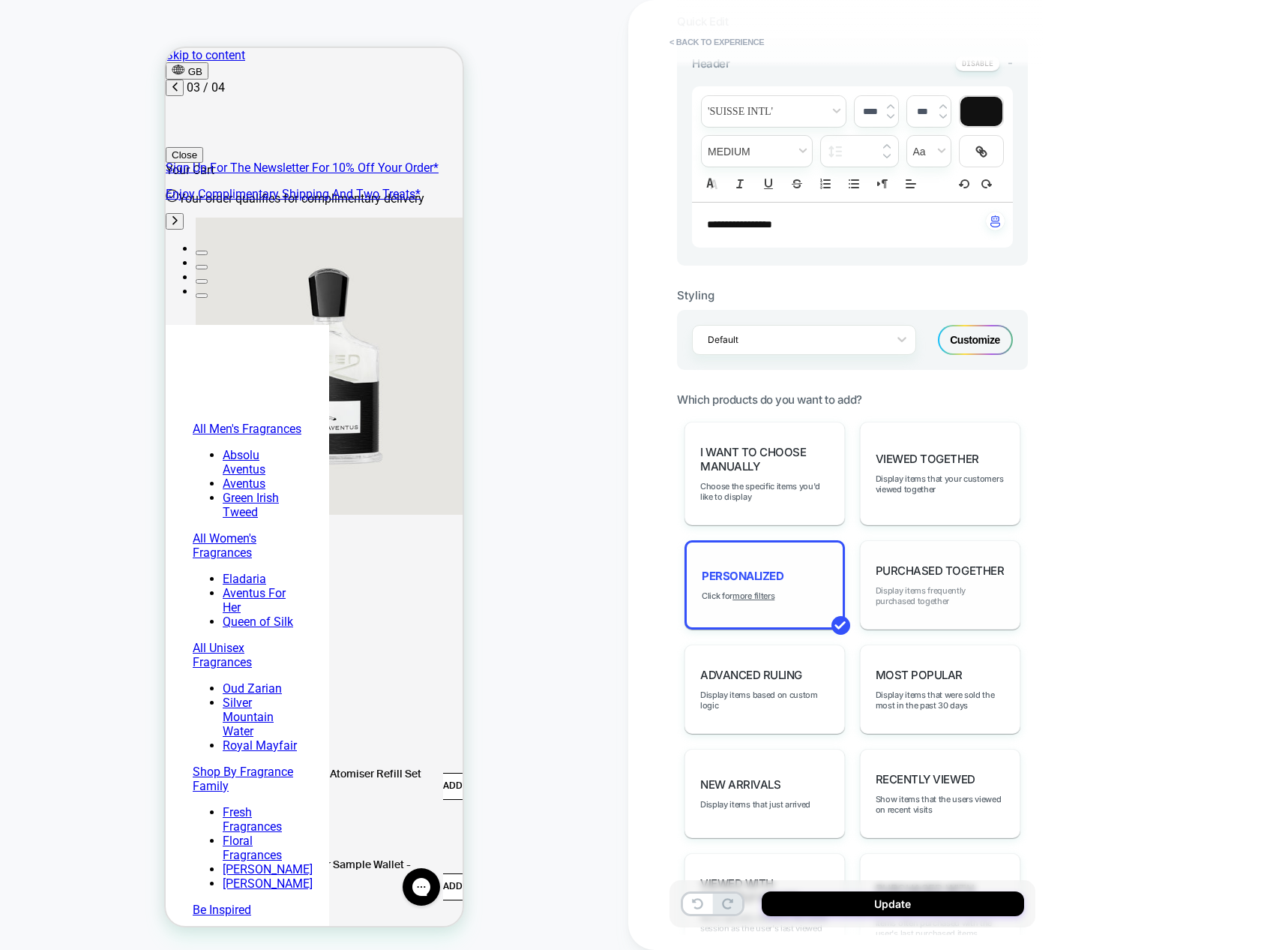
click at [958, 589] on span "Display items frequently purchased together" at bounding box center [940, 595] width 129 height 21
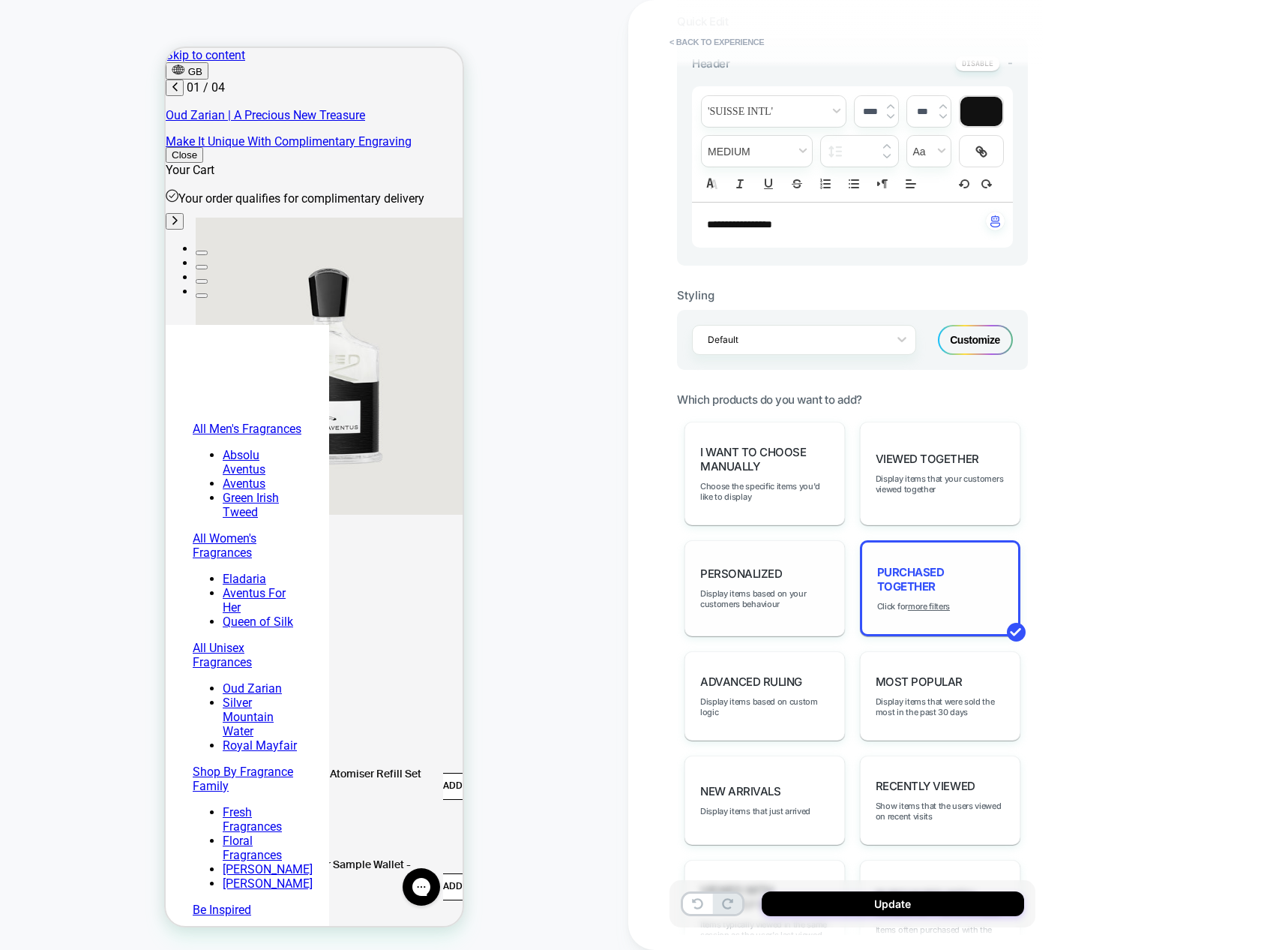
scroll to position [0, 0]
click at [768, 699] on span "Display items based on custom logic" at bounding box center [765, 706] width 129 height 21
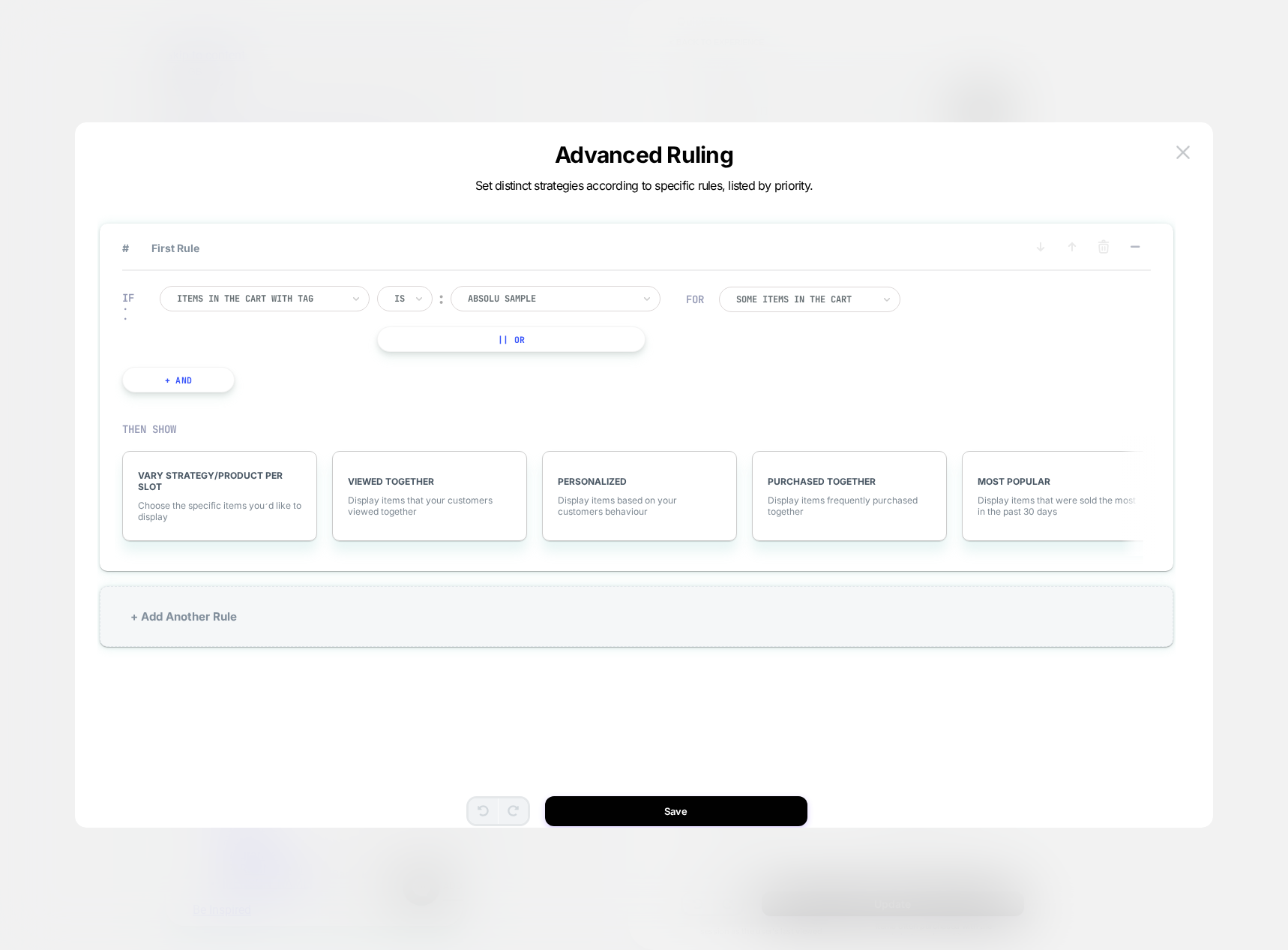
scroll to position [0, 237]
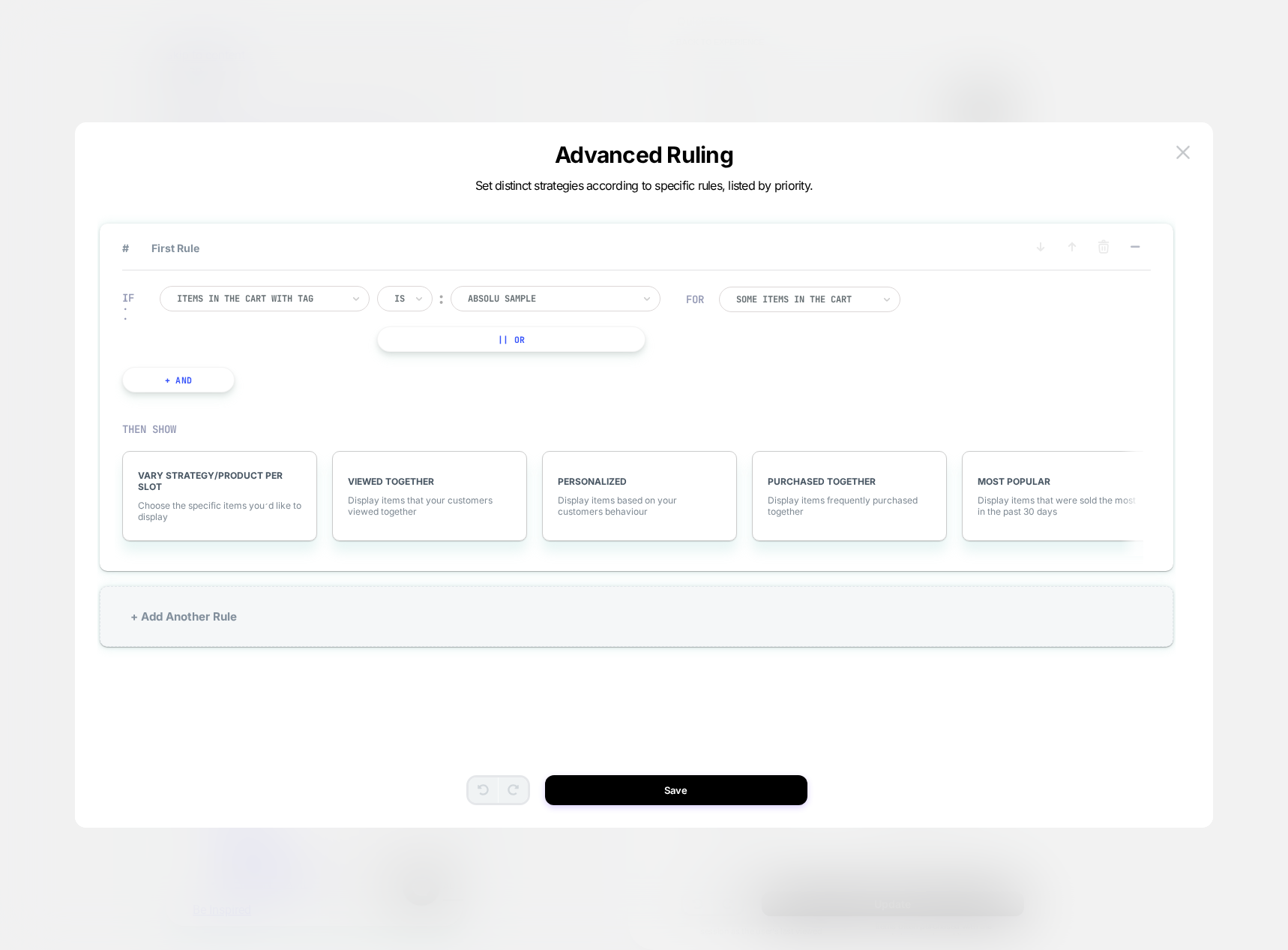
click at [349, 302] on div "Items in the cart with tag" at bounding box center [264, 298] width 210 height 25
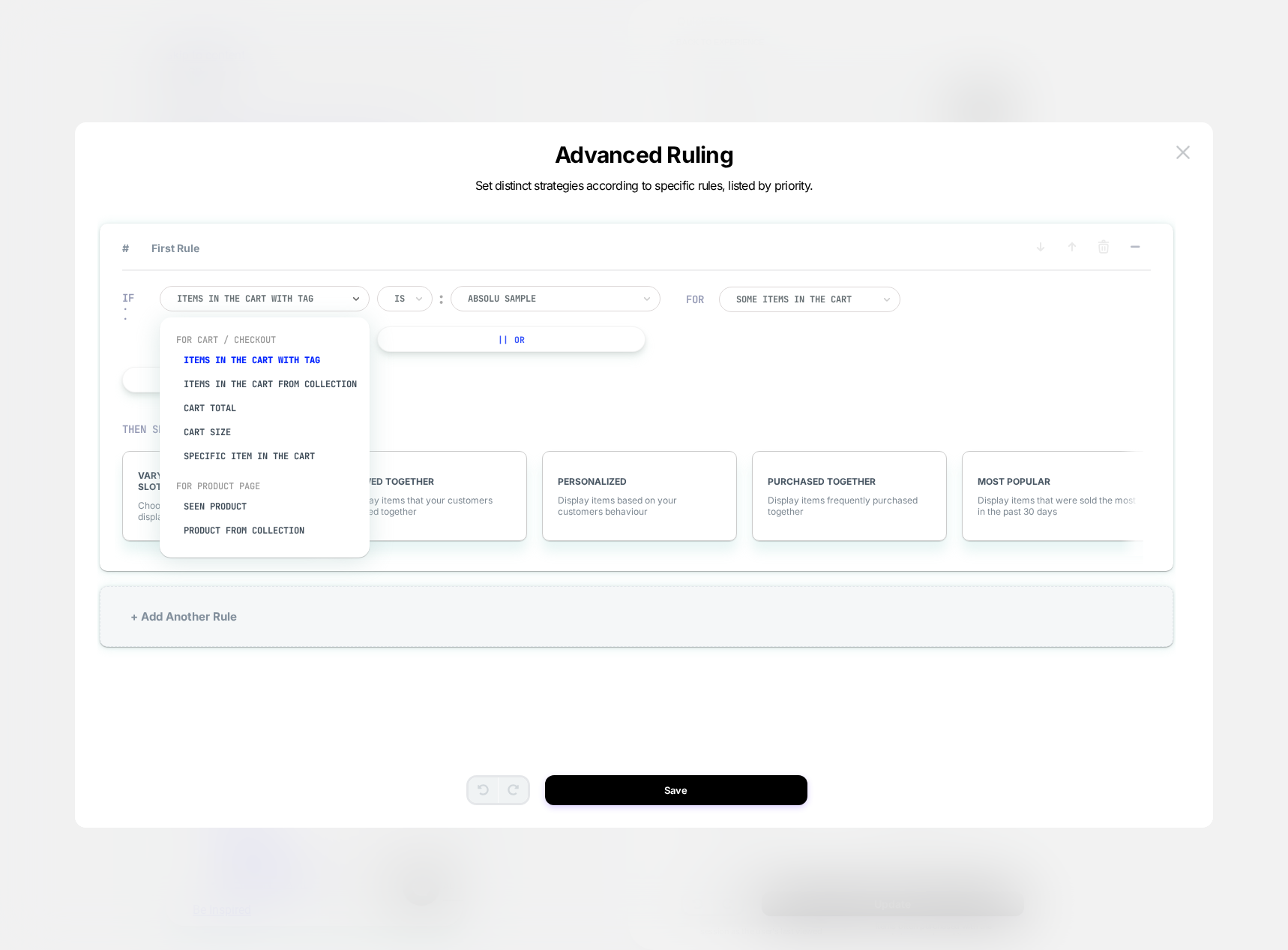
scroll to position [0, 474]
click at [286, 467] on div "Specific item in the cart" at bounding box center [272, 456] width 195 height 24
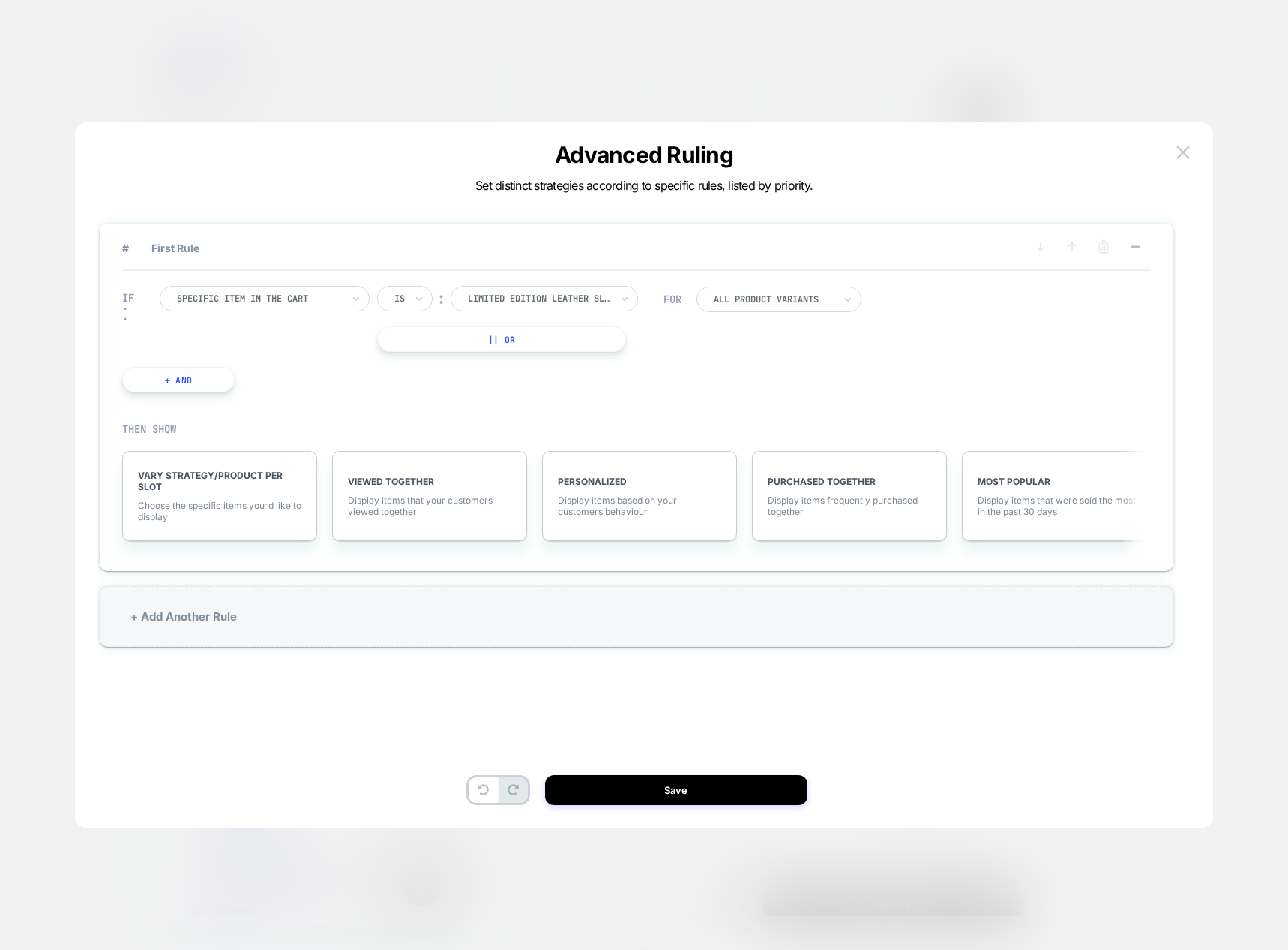
scroll to position [0, 711]
click at [409, 299] on div "Is" at bounding box center [405, 298] width 56 height 25
click at [414, 339] on div "Is" at bounding box center [441, 339] width 97 height 24
click at [584, 299] on div at bounding box center [538, 299] width 143 height 14
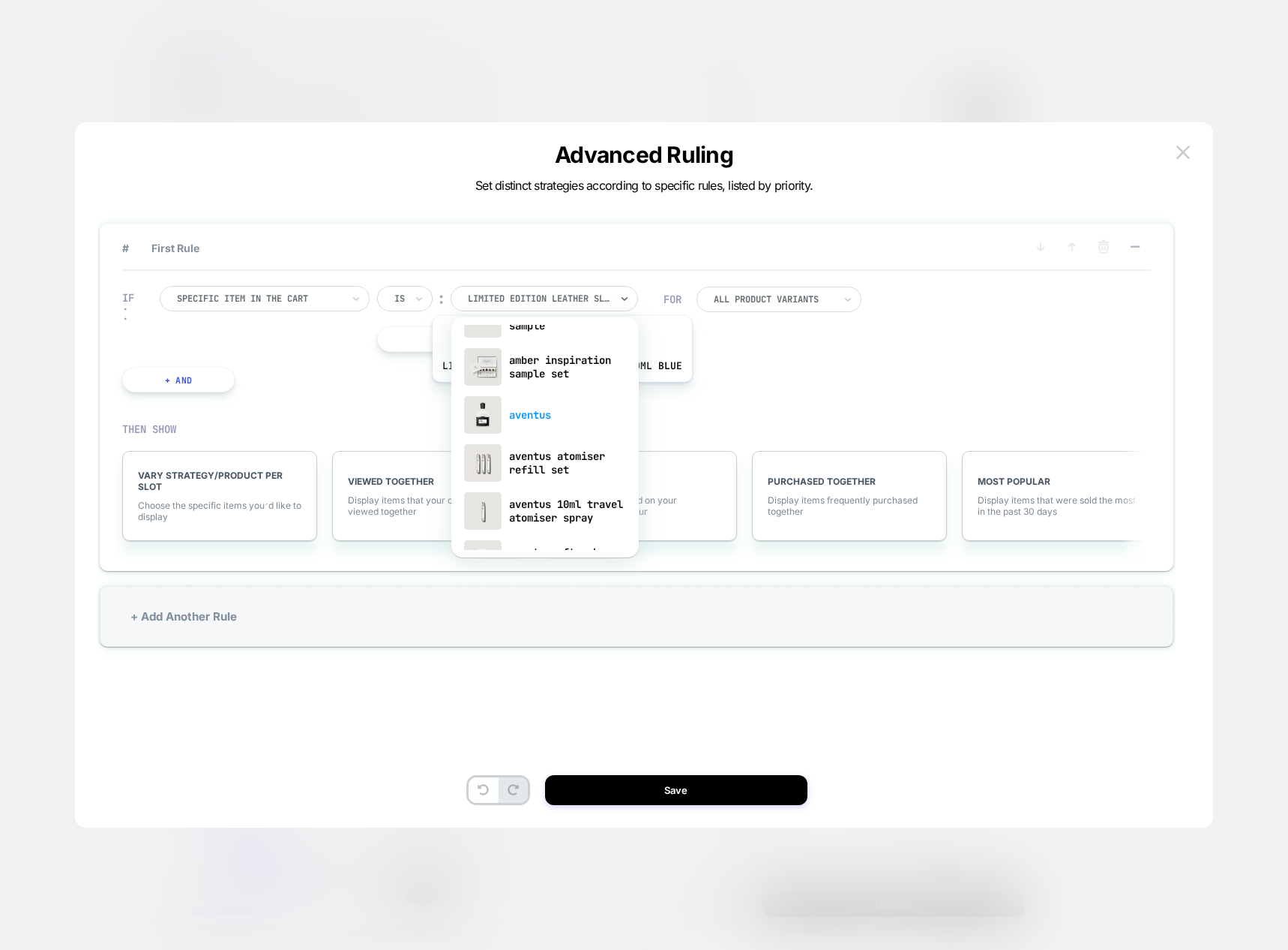
scroll to position [300, 0]
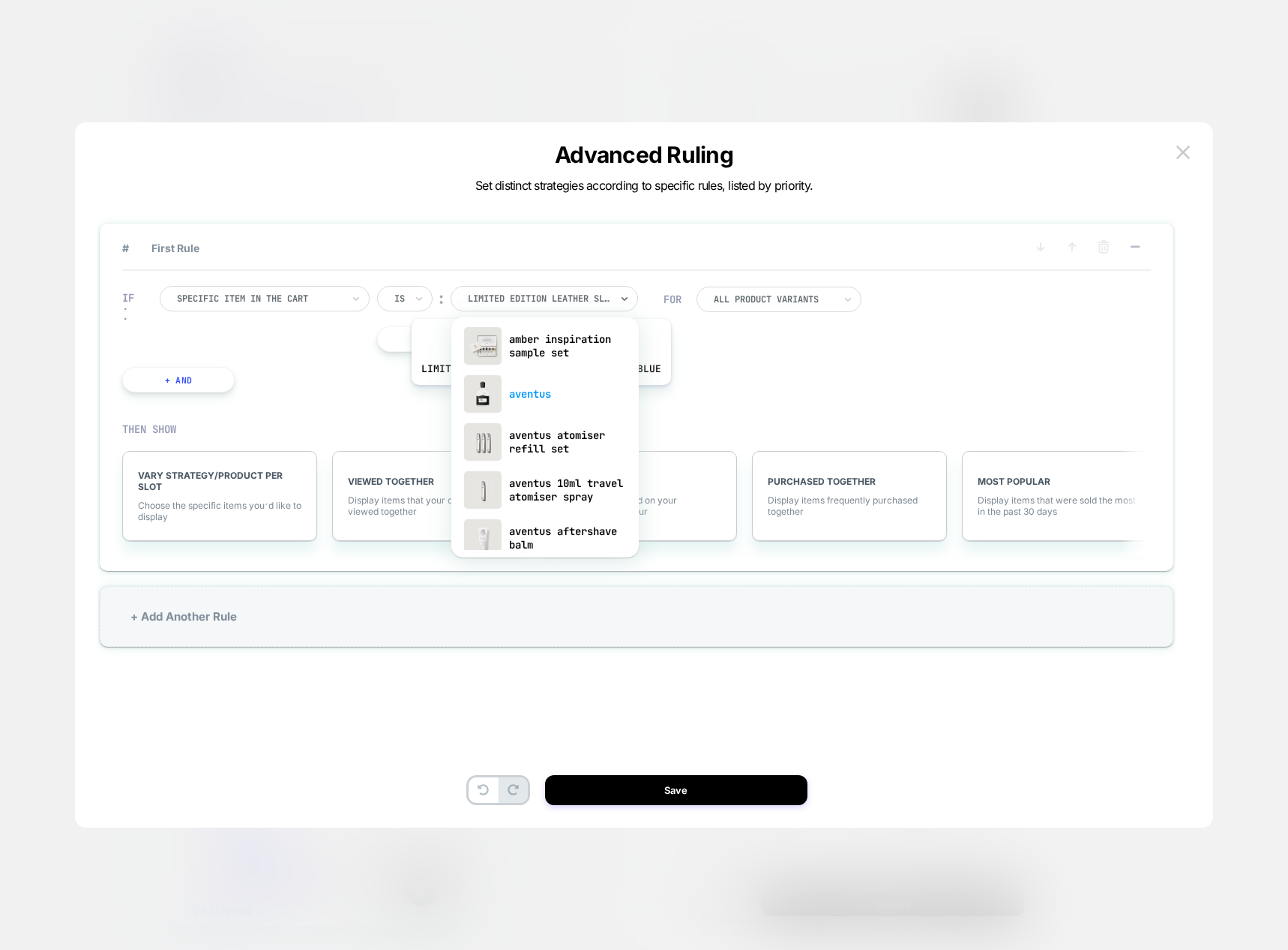
click at [538, 396] on div "aventus" at bounding box center [545, 394] width 172 height 48
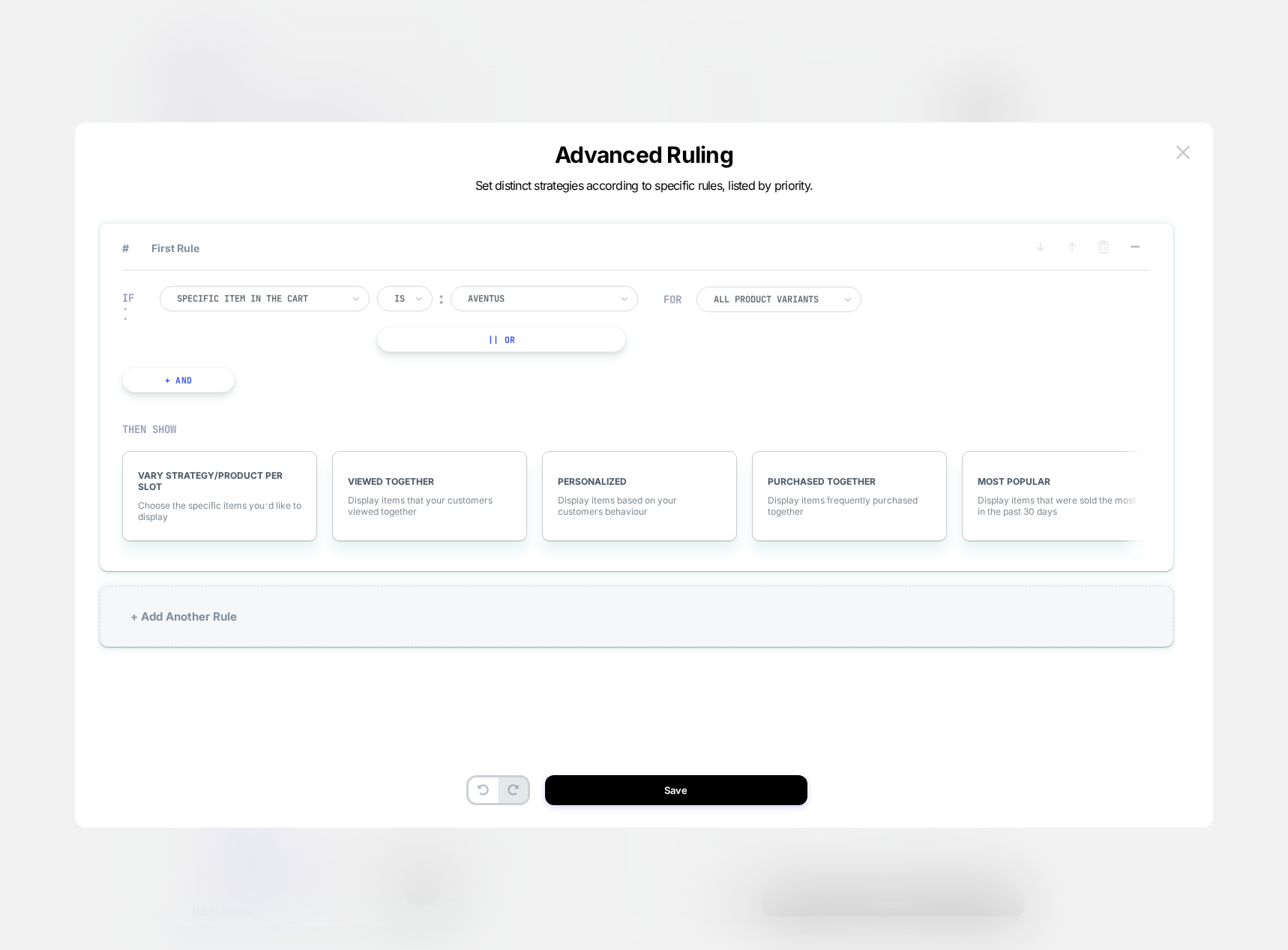
scroll to position [0, 237]
click at [825, 304] on div "All Product Variants" at bounding box center [774, 299] width 120 height 12
click at [796, 366] on div "Last Added Only" at bounding box center [788, 365] width 150 height 24
click at [802, 301] on div at bounding box center [774, 299] width 120 height 9
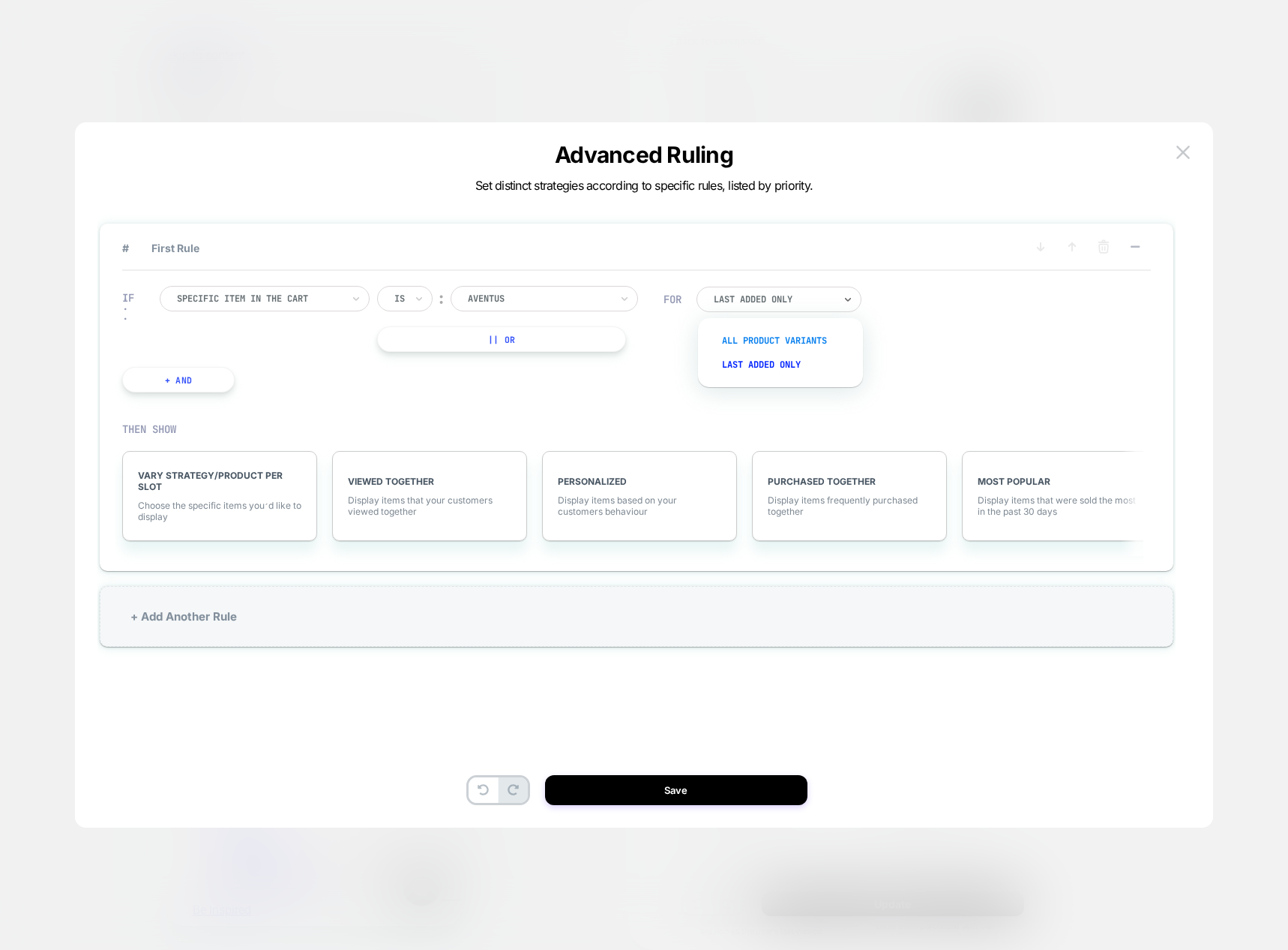
click at [796, 339] on div "All Product Variants" at bounding box center [788, 340] width 150 height 24
click at [810, 301] on div at bounding box center [774, 299] width 120 height 9
click at [969, 294] on div "IF Specific item in the cart Is ︰ aventus AVENTUS || Or + And FOR All Product V…" at bounding box center [636, 339] width 1029 height 137
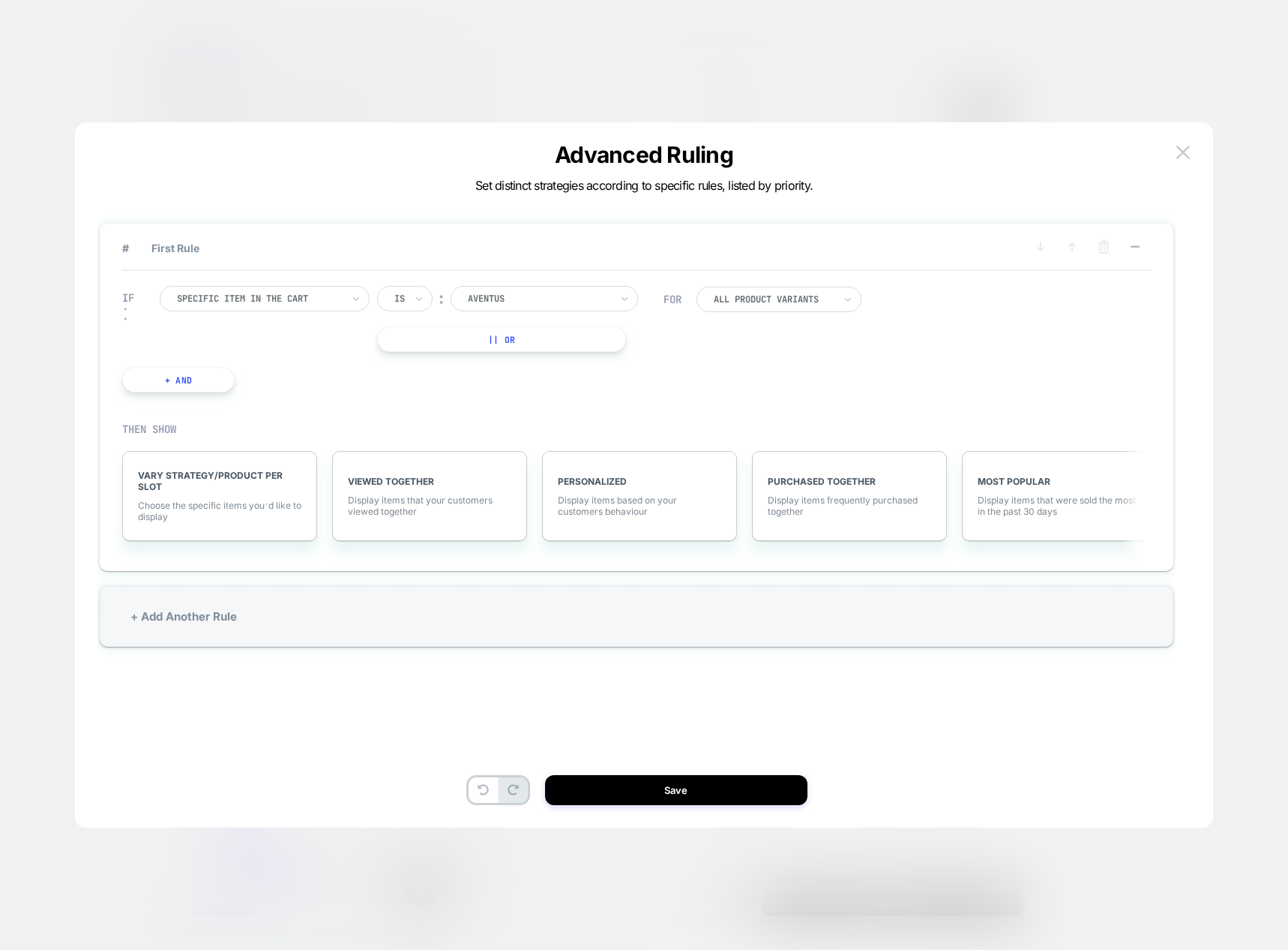
click at [598, 282] on div "IF Specific item in the cart Is ︰ aventus AVENTUS || Or + And" at bounding box center [392, 339] width 556 height 151
click at [595, 290] on div "aventus" at bounding box center [539, 299] width 145 height 17
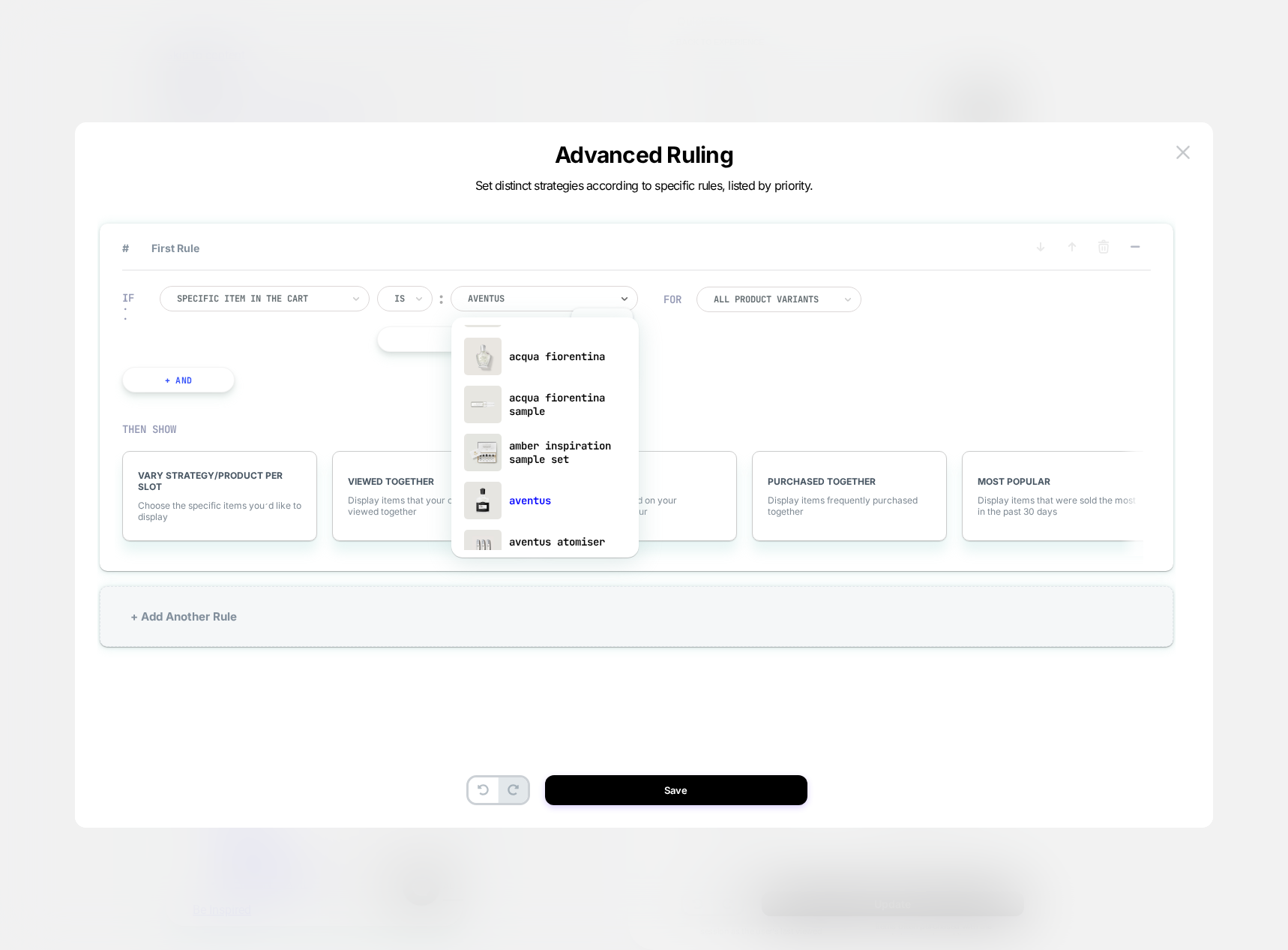
scroll to position [225, 0]
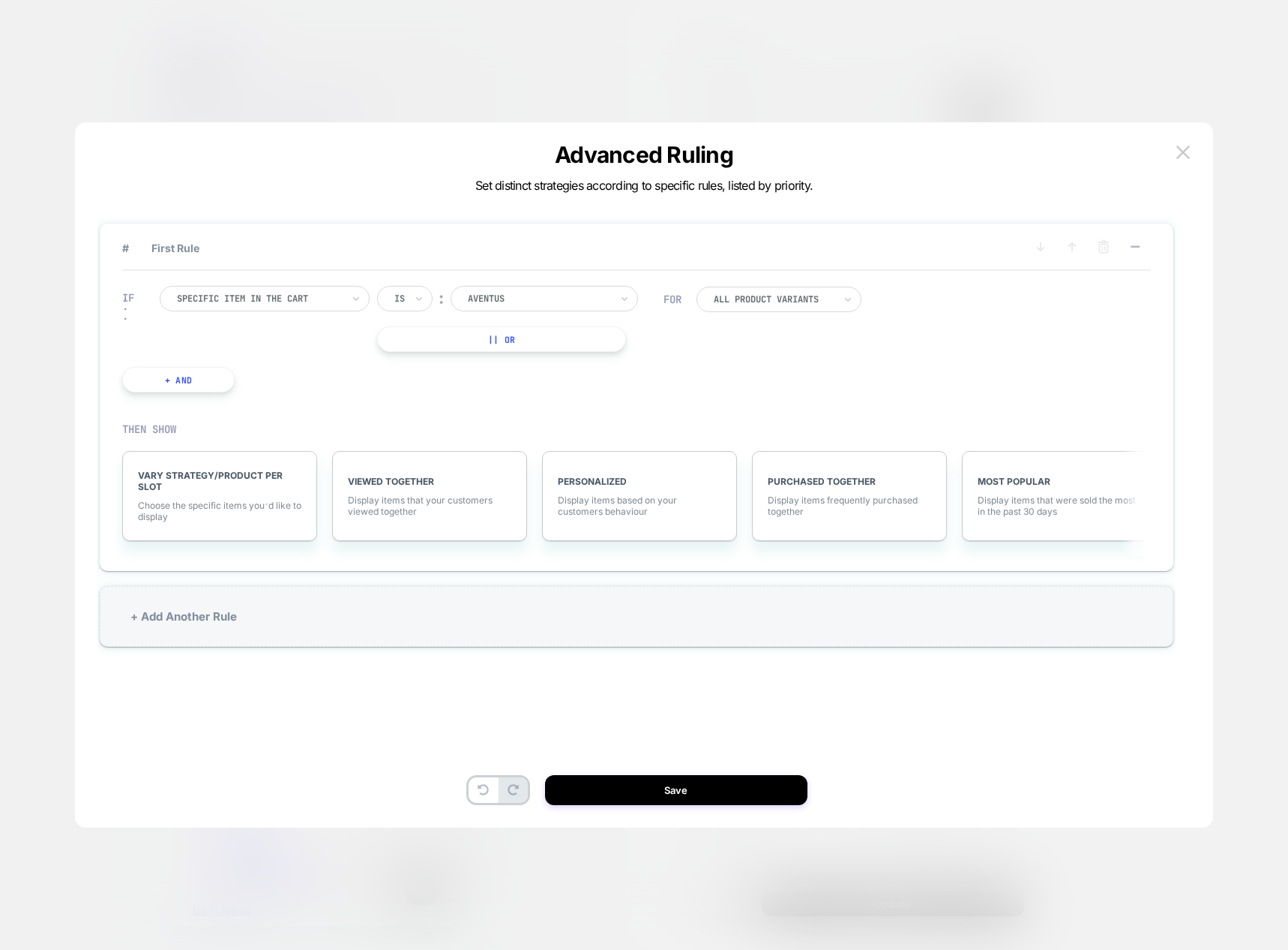
click at [726, 383] on div "IF Specific item in the cart Is ︰ aventus || Or + And FOR All Product Variants" at bounding box center [636, 339] width 1029 height 137
click at [757, 307] on div "All Product Variants" at bounding box center [778, 299] width 165 height 25
click at [755, 366] on div "Last Added Only" at bounding box center [788, 365] width 150 height 24
click at [767, 308] on div "Last Added Only" at bounding box center [778, 299] width 165 height 25
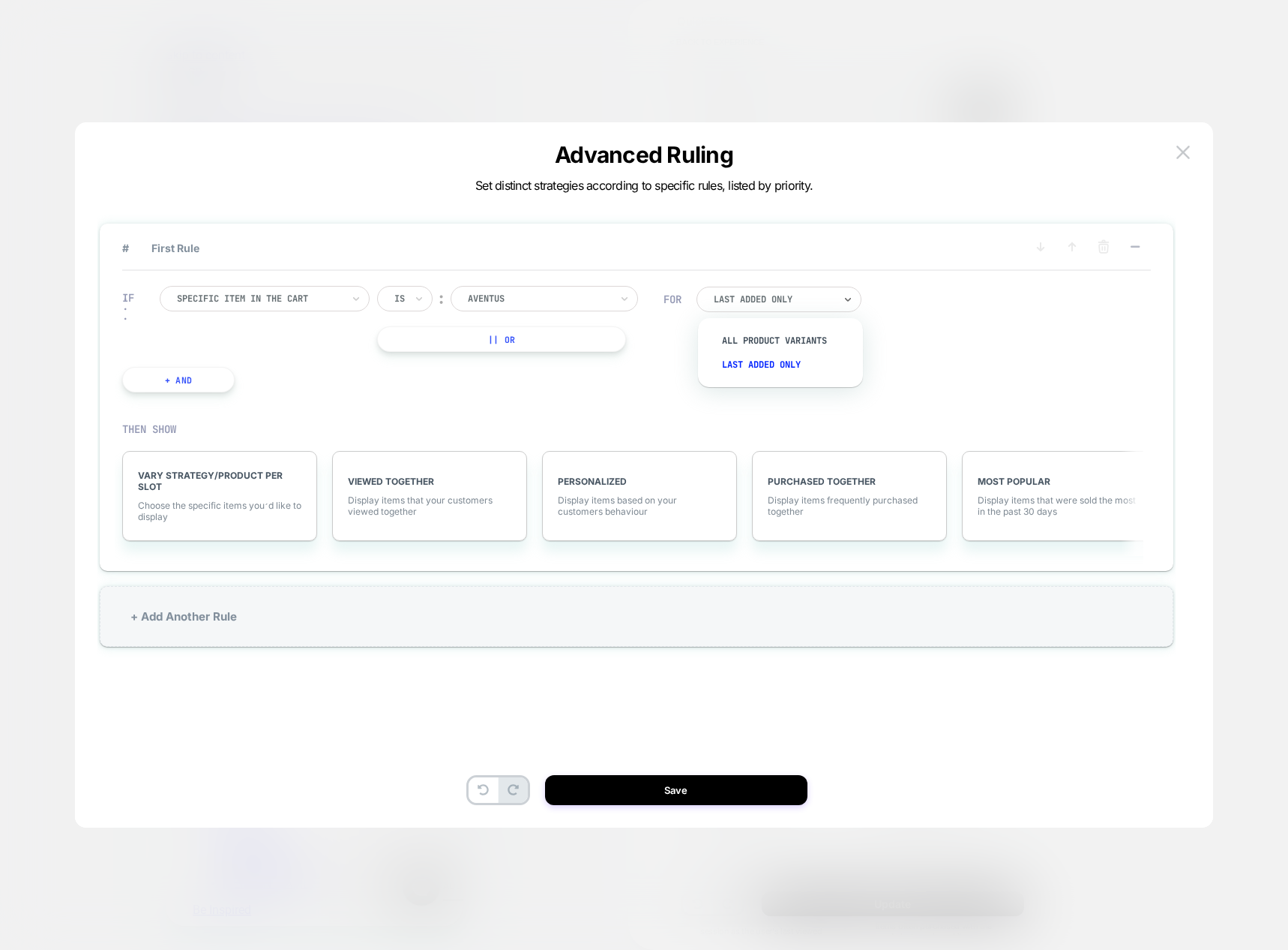
scroll to position [0, 474]
click at [909, 307] on div "IF Specific item in the cart Is ︰ aventus AVENTUS || Or + And FOR option All Pr…" at bounding box center [636, 339] width 1029 height 137
click at [757, 299] on div at bounding box center [774, 299] width 120 height 9
click at [787, 345] on div "All Product Variants" at bounding box center [788, 340] width 150 height 24
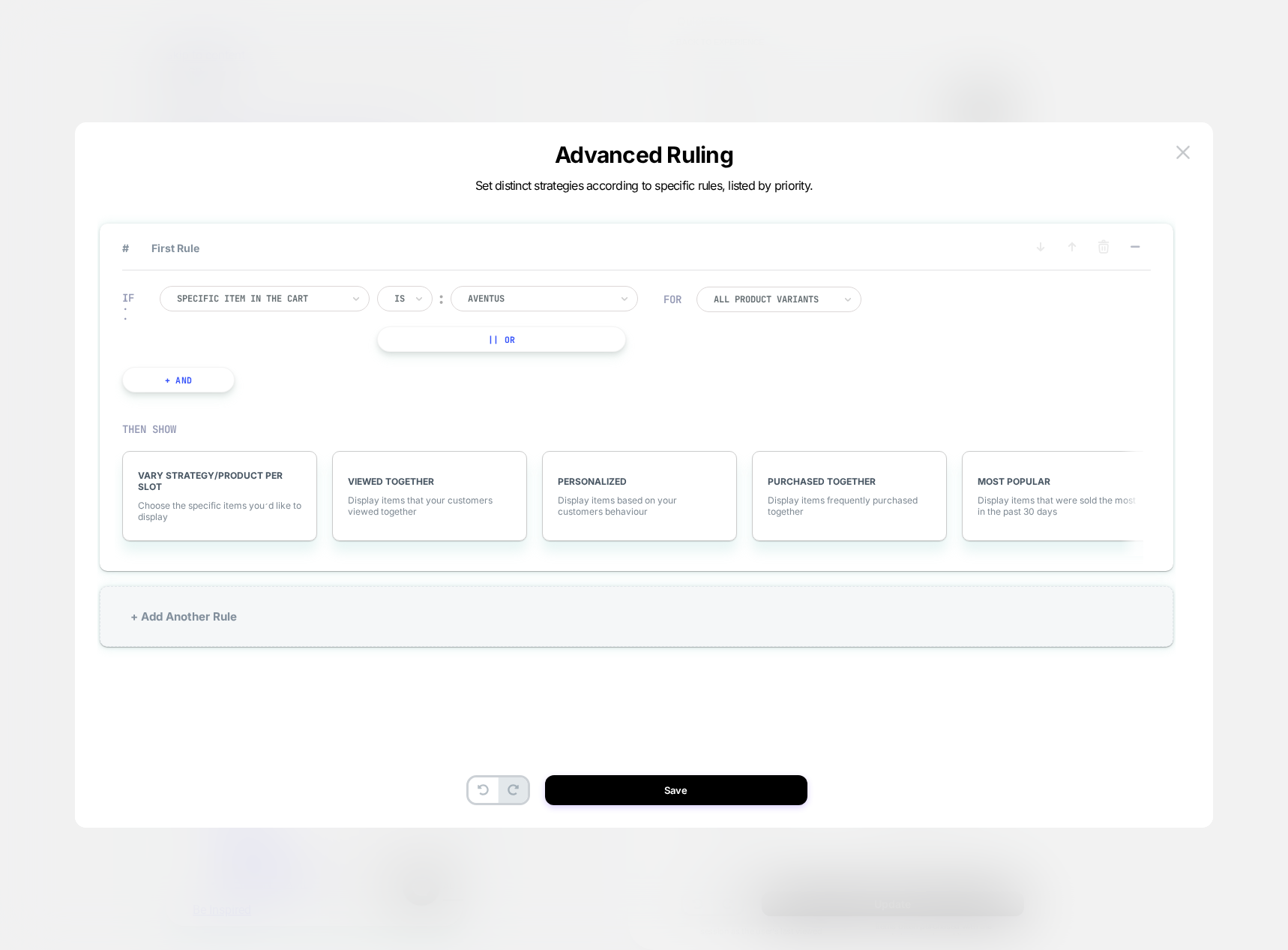
scroll to position [0, 474]
click at [517, 348] on button "|| Or" at bounding box center [501, 339] width 249 height 25
